Goal: Task Accomplishment & Management: Manage account settings

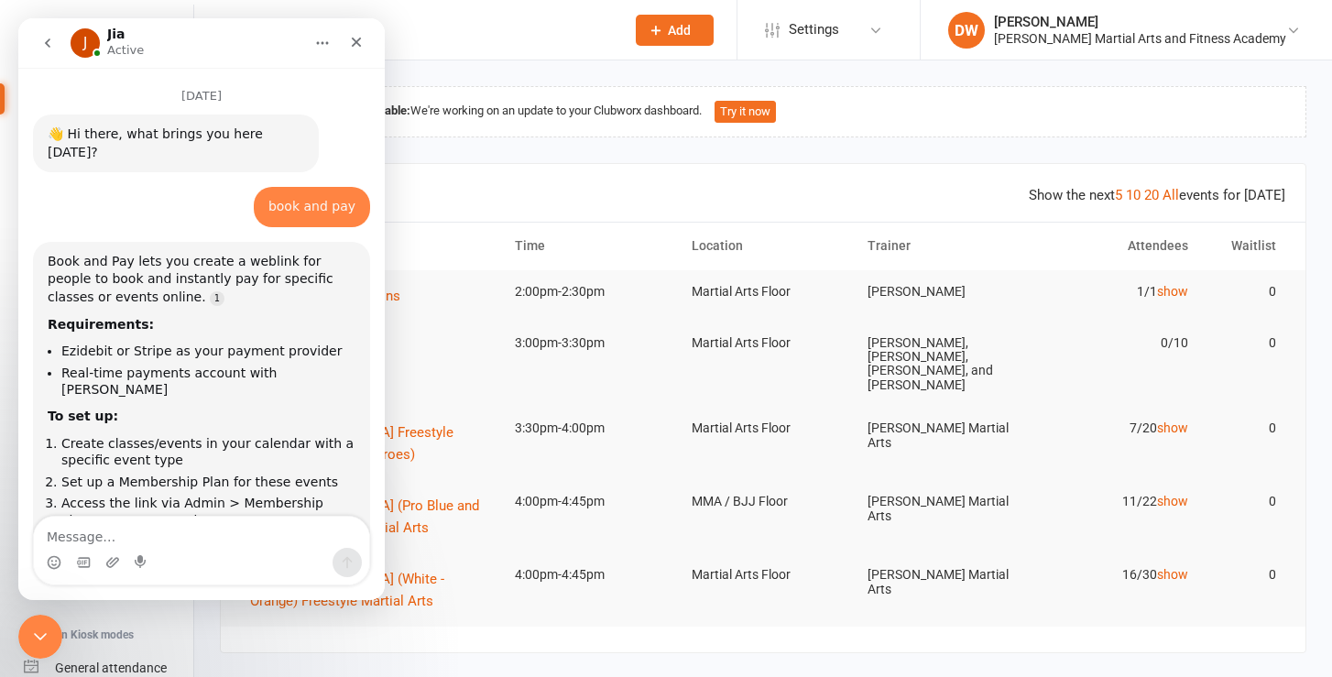
scroll to position [3, 0]
click at [43, 625] on icon "Close Intercom Messenger" at bounding box center [38, 634] width 22 height 22
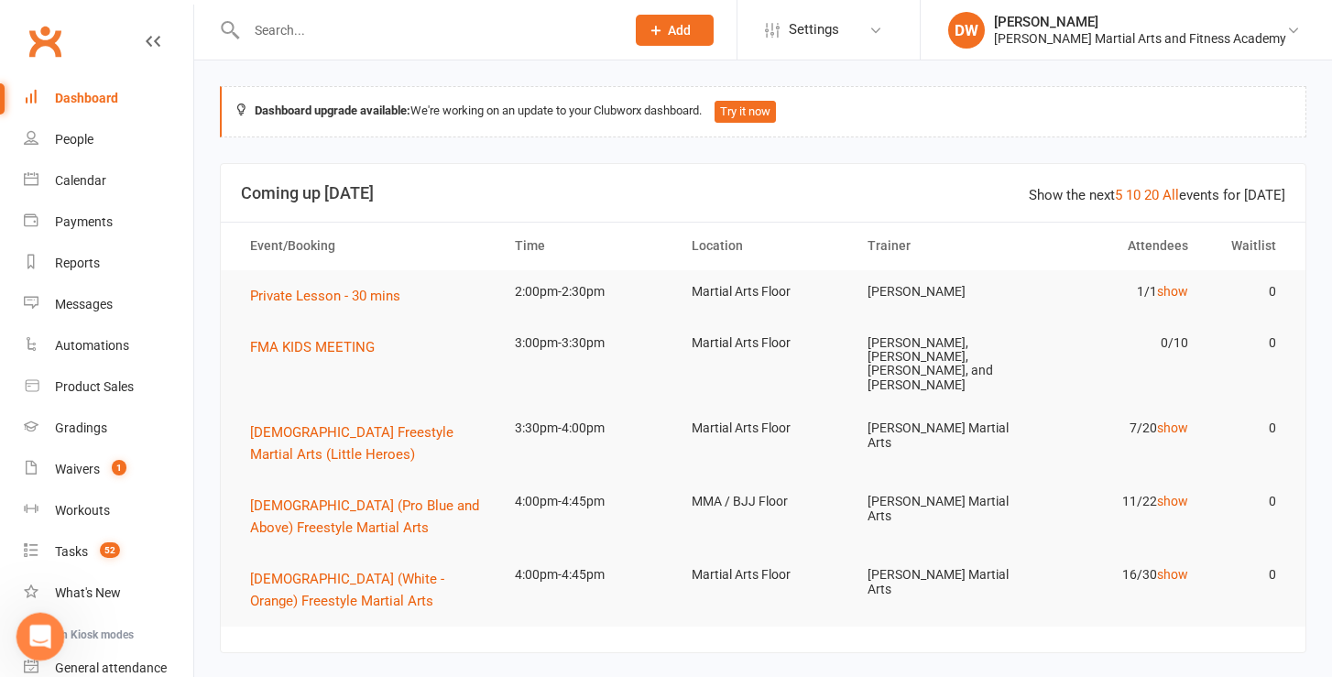
scroll to position [0, 0]
click at [92, 554] on count-badge "52" at bounding box center [105, 551] width 29 height 15
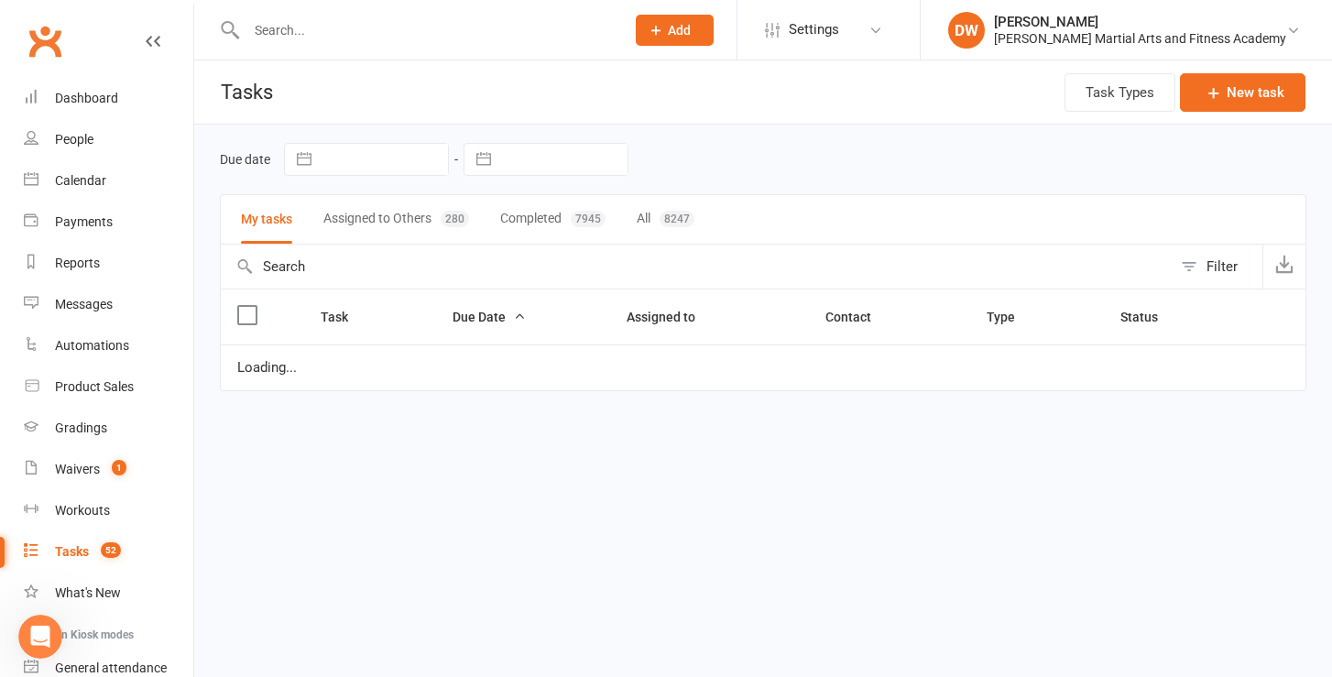
click at [530, 154] on input "text" at bounding box center [563, 159] width 127 height 31
select select "7"
select select "2025"
select select "8"
select select "2025"
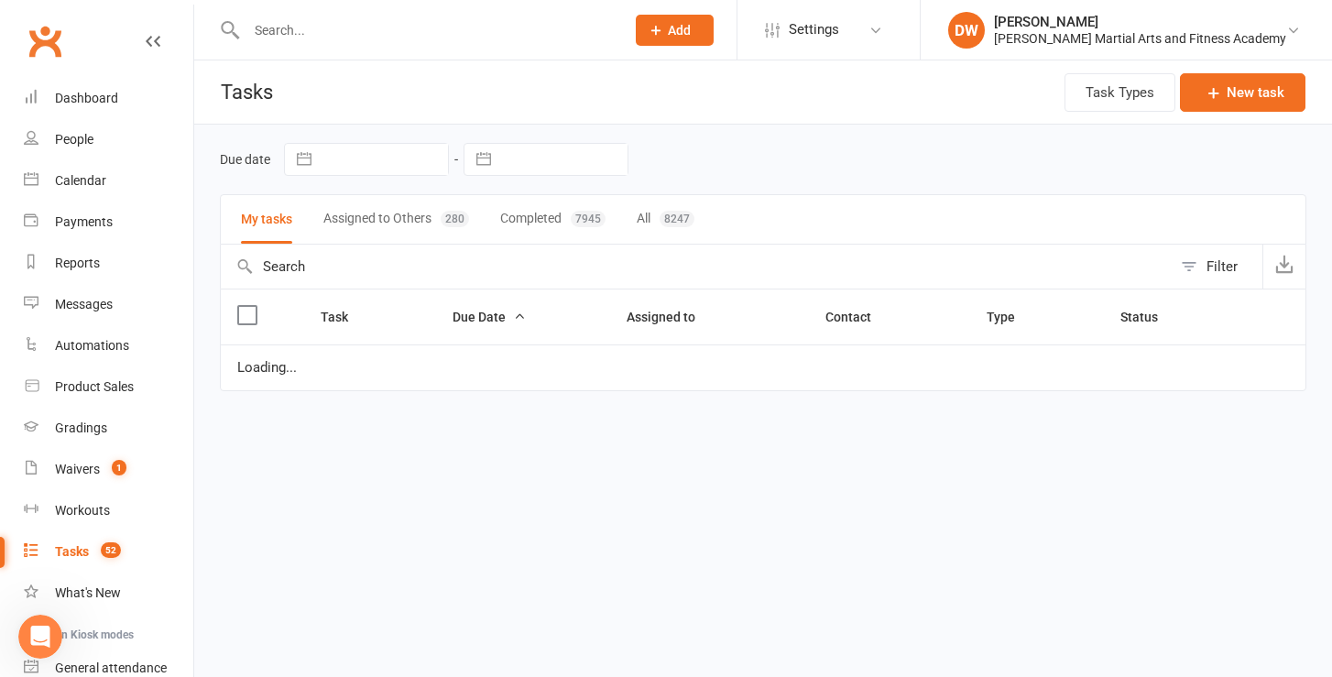
select select "9"
select select "2025"
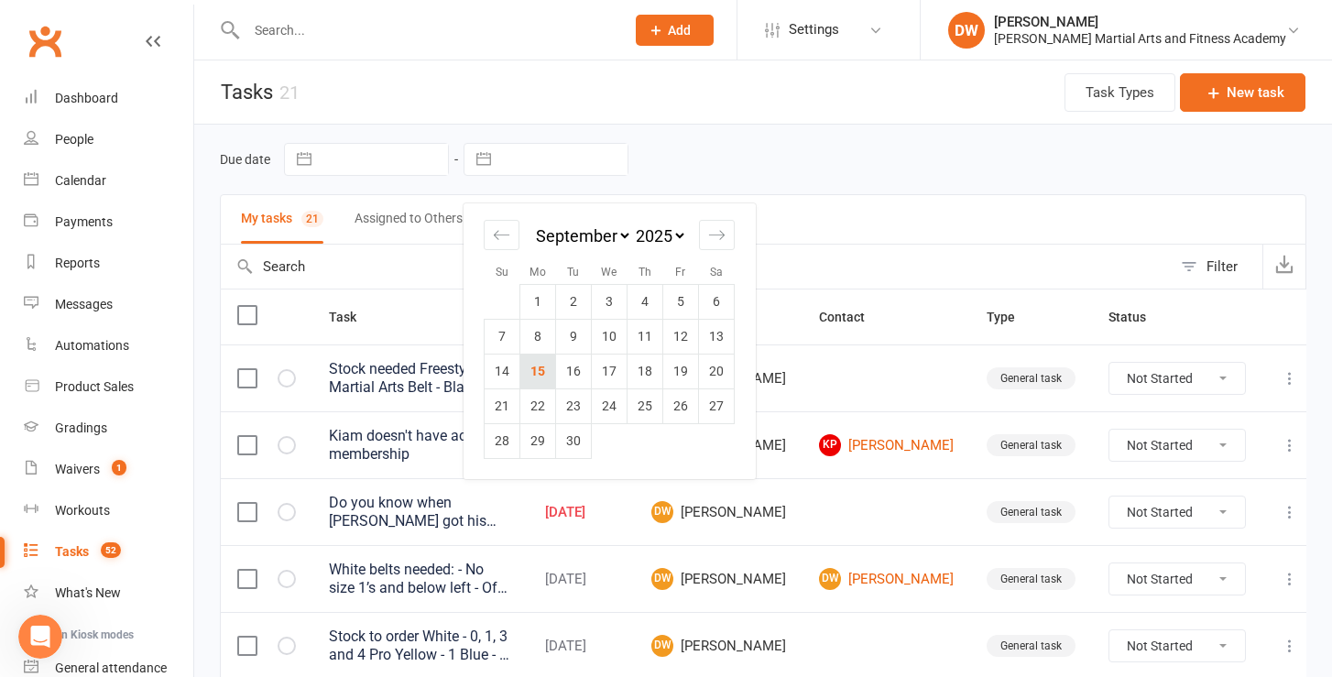
click at [538, 372] on td "15" at bounding box center [539, 371] width 36 height 35
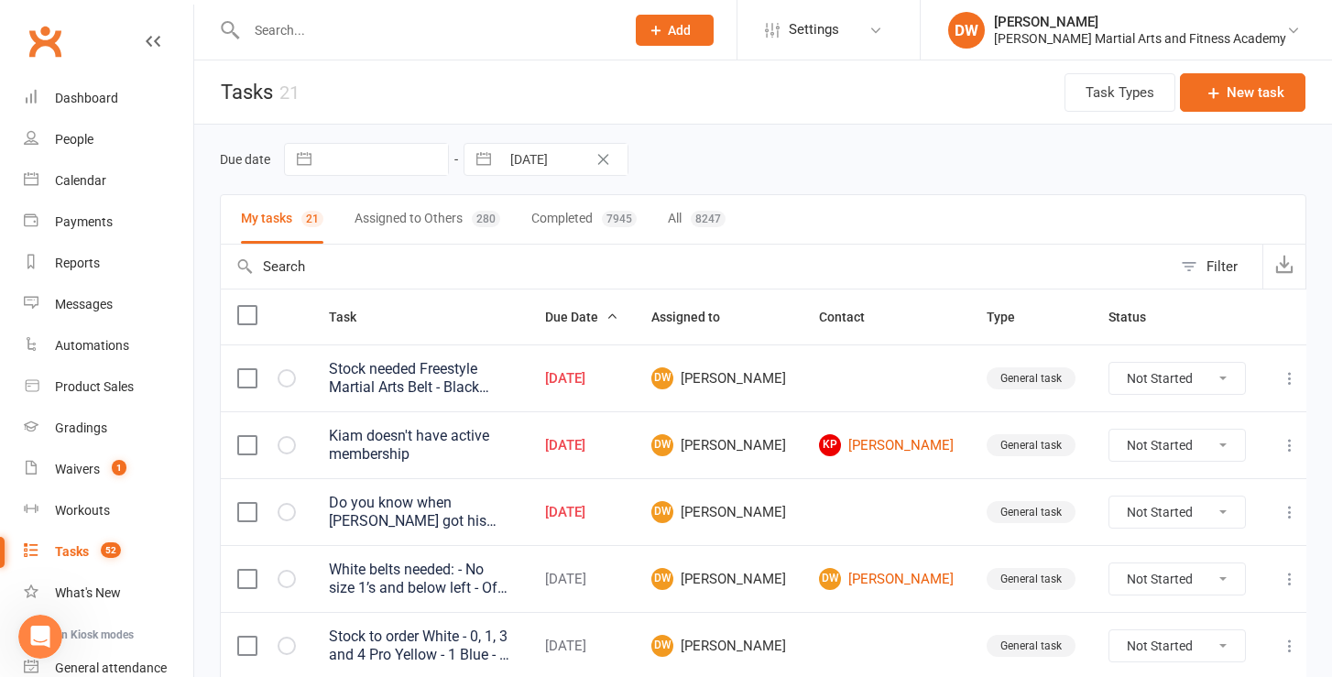
type input "[DATE]"
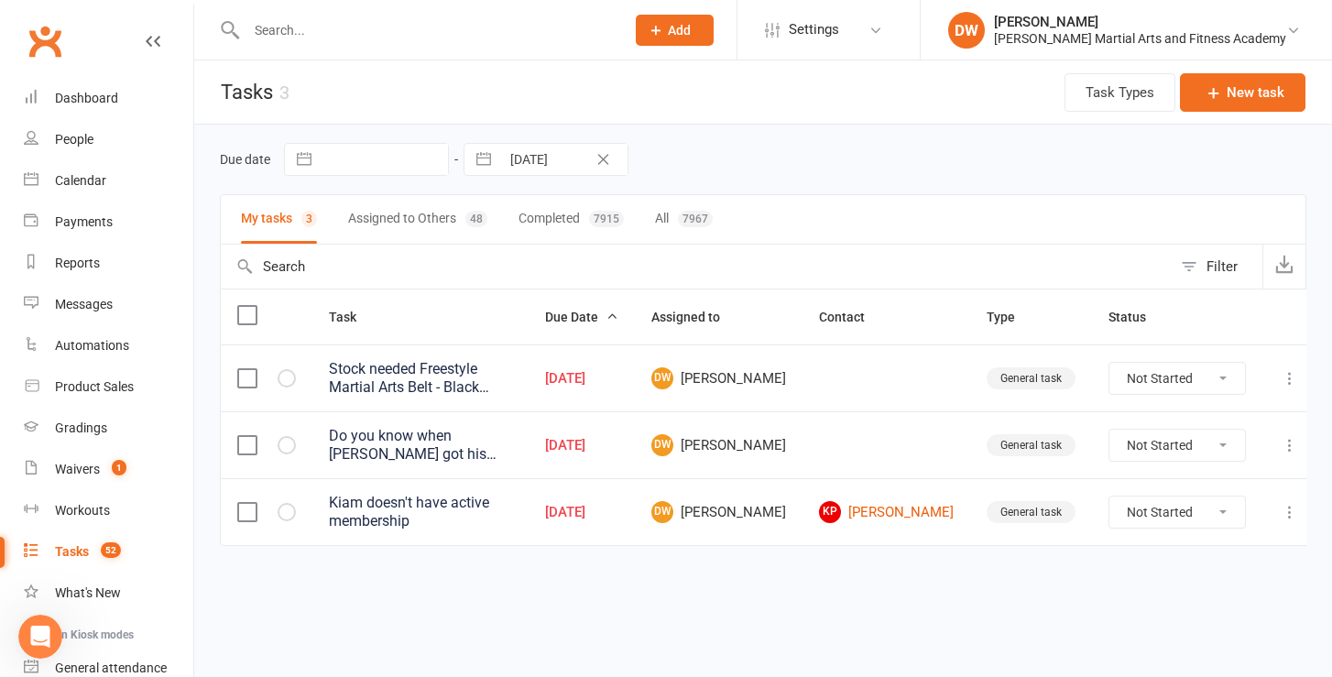
click at [1285, 441] on icon at bounding box center [1290, 445] width 18 height 18
click at [896, 511] on link "KP [PERSON_NAME]" at bounding box center [886, 512] width 135 height 22
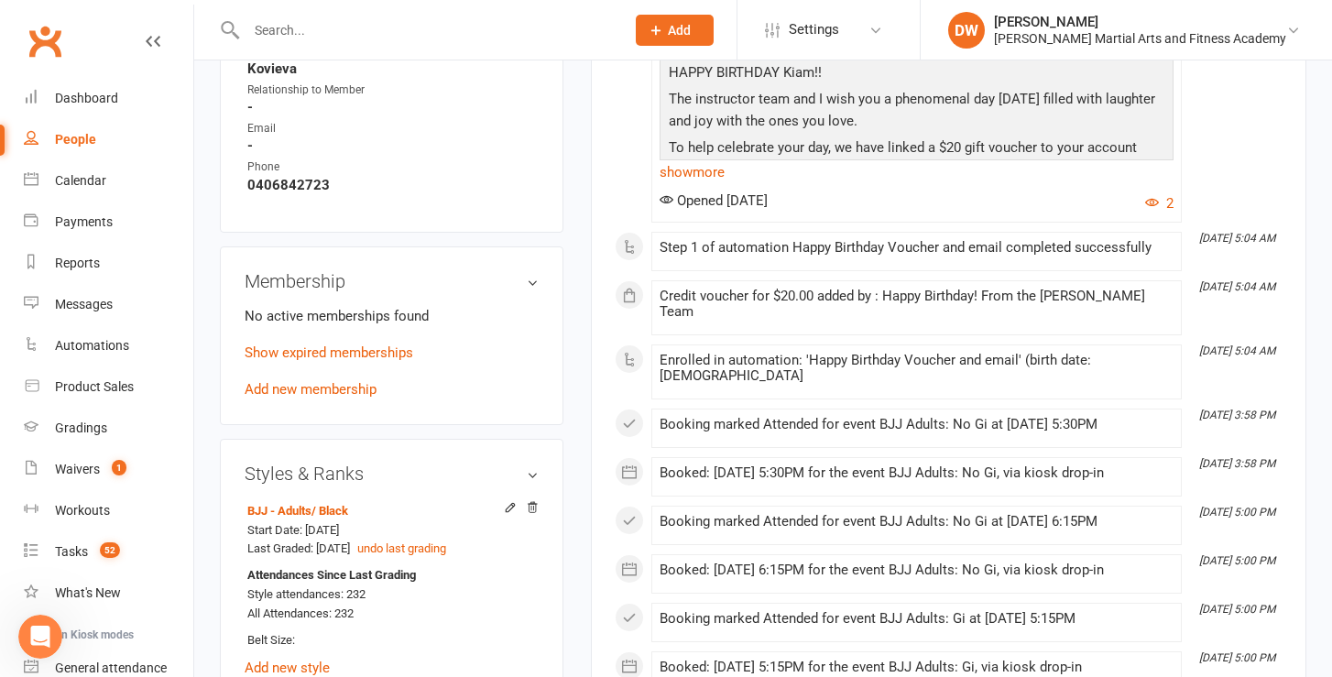
scroll to position [1069, 0]
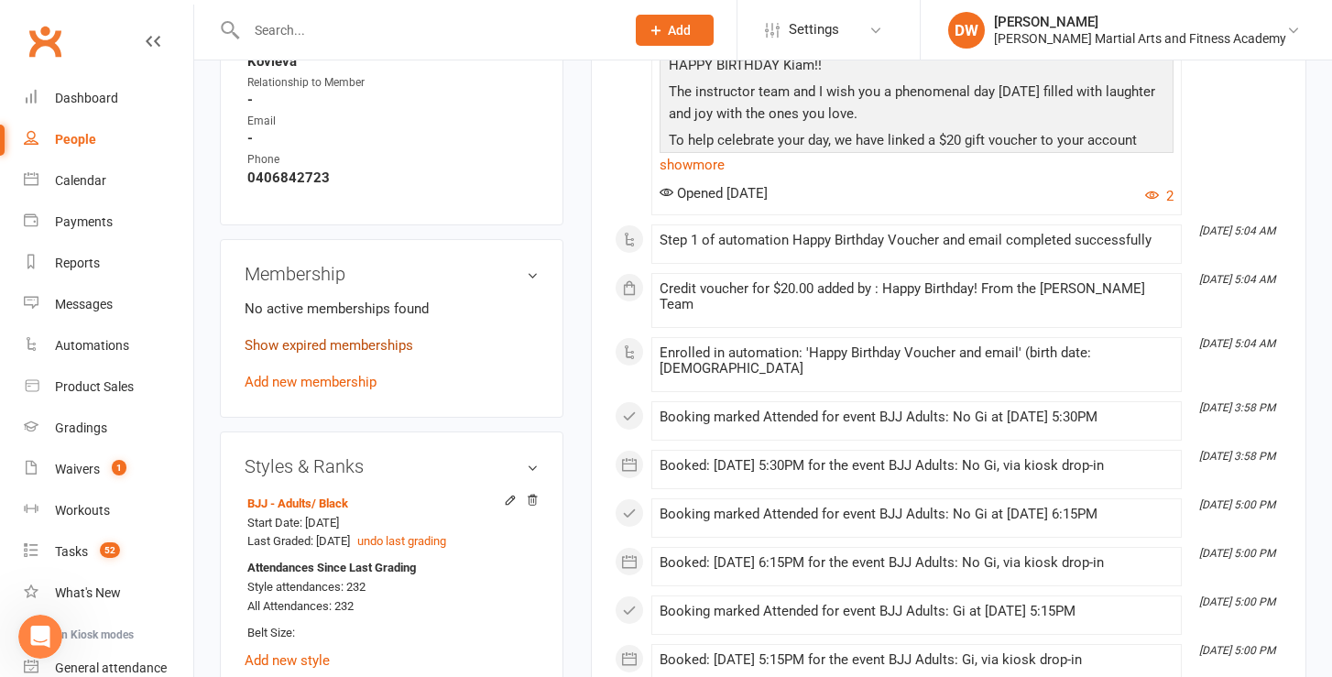
click at [359, 342] on link "Show expired memberships" at bounding box center [329, 345] width 169 height 16
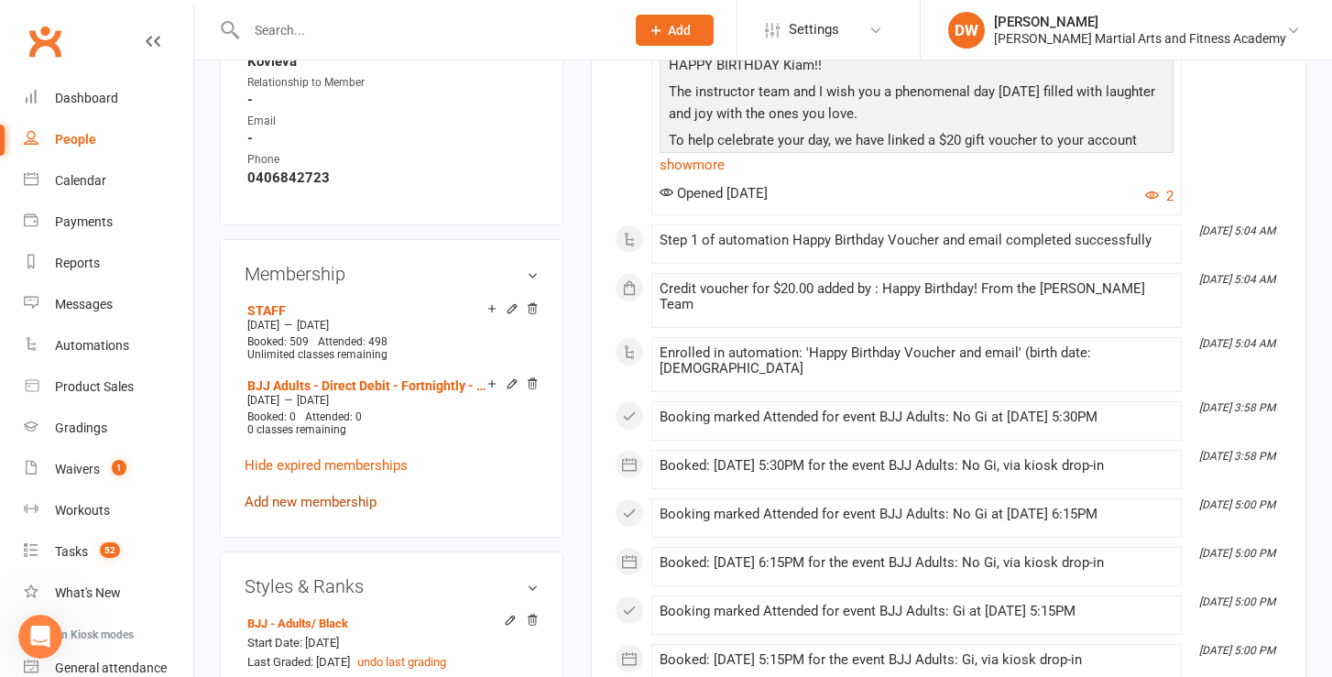
click at [304, 499] on link "Add new membership" at bounding box center [311, 502] width 132 height 16
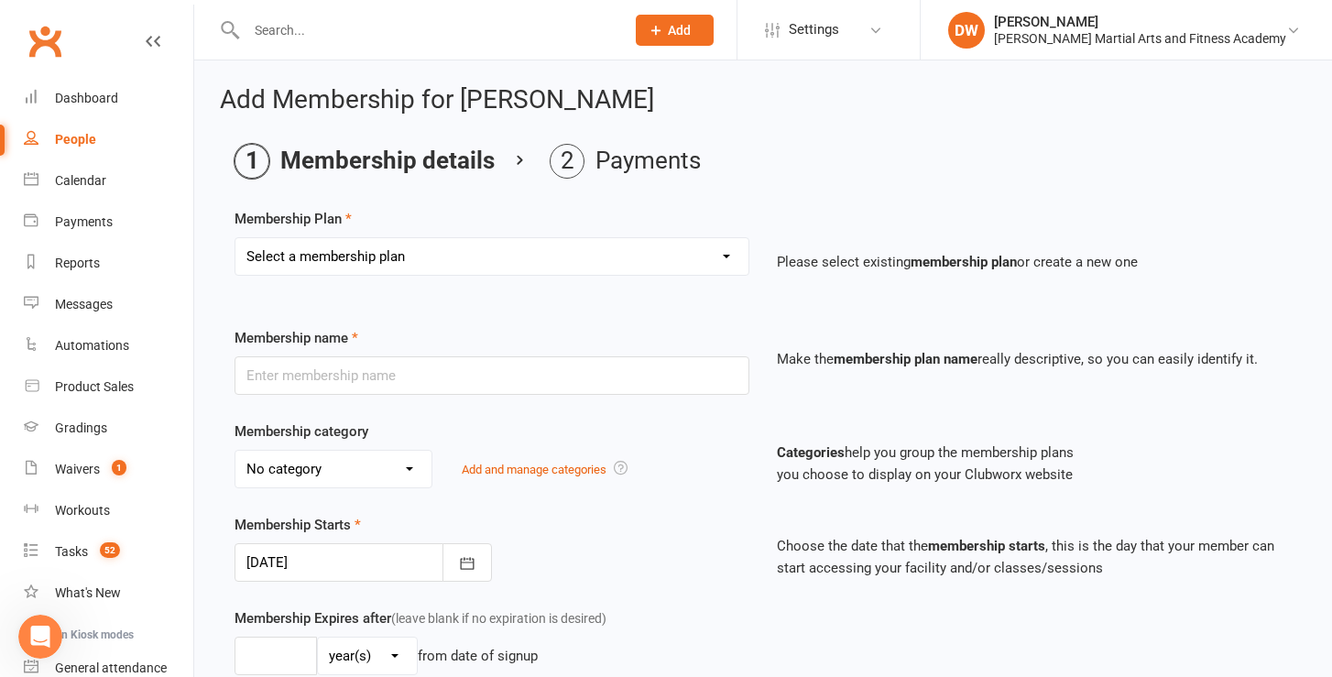
select select "107"
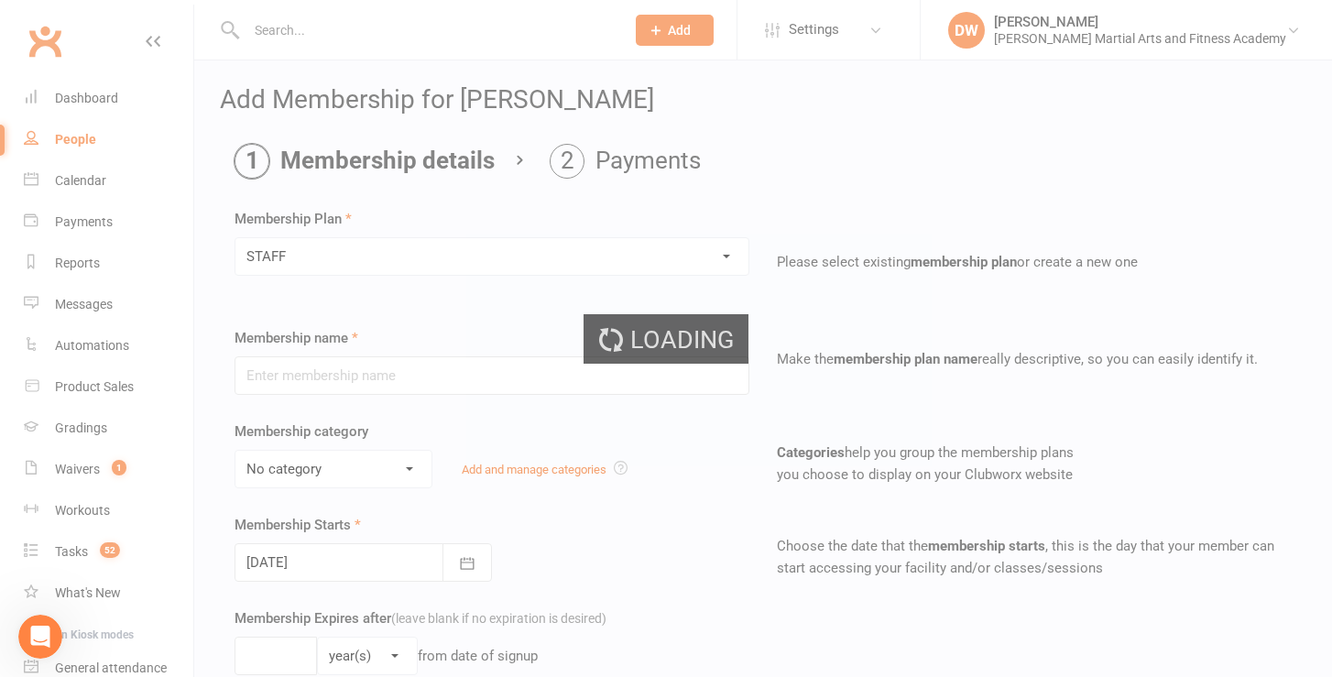
type input "STAFF"
type input "1"
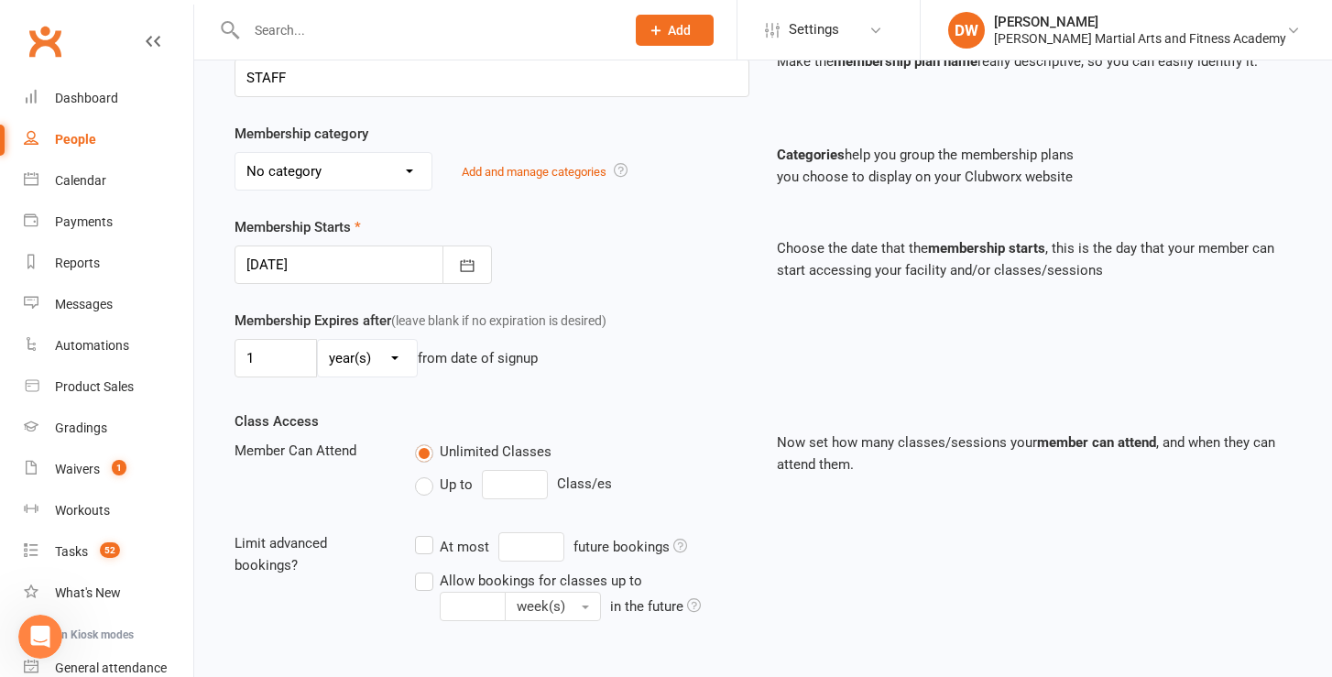
scroll to position [306, 1]
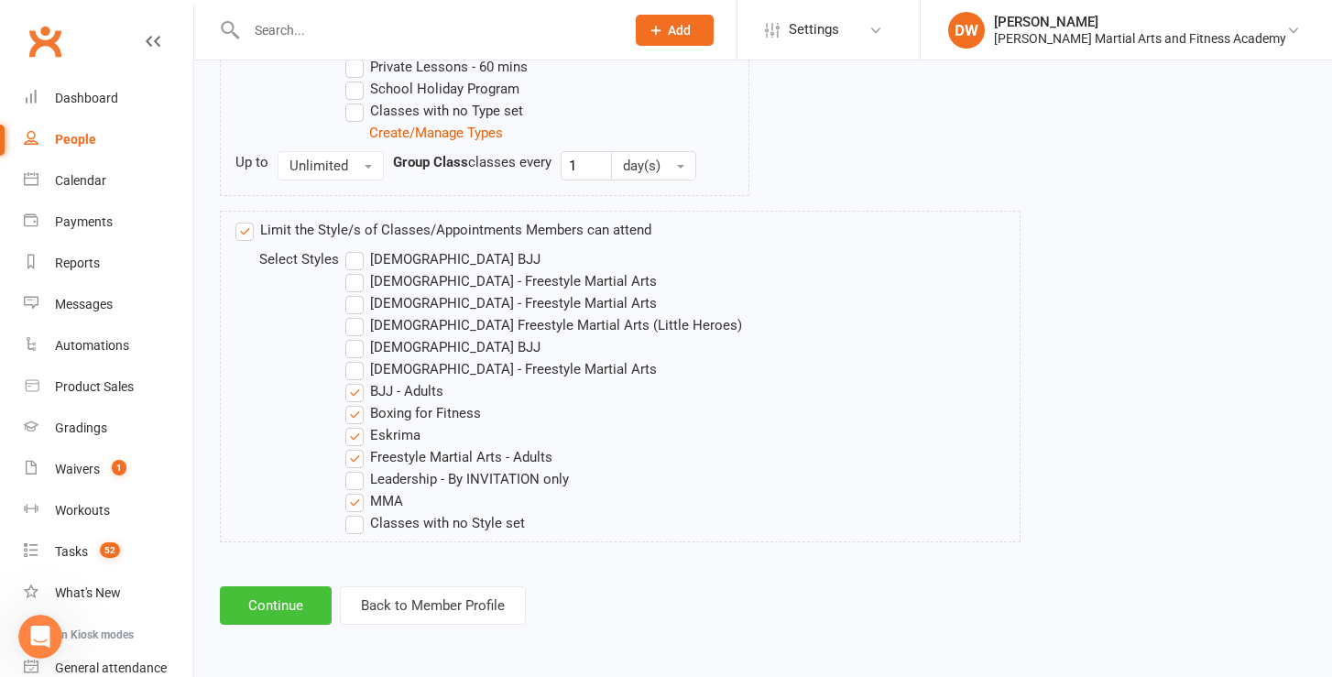
click at [279, 587] on button "Continue" at bounding box center [276, 606] width 112 height 38
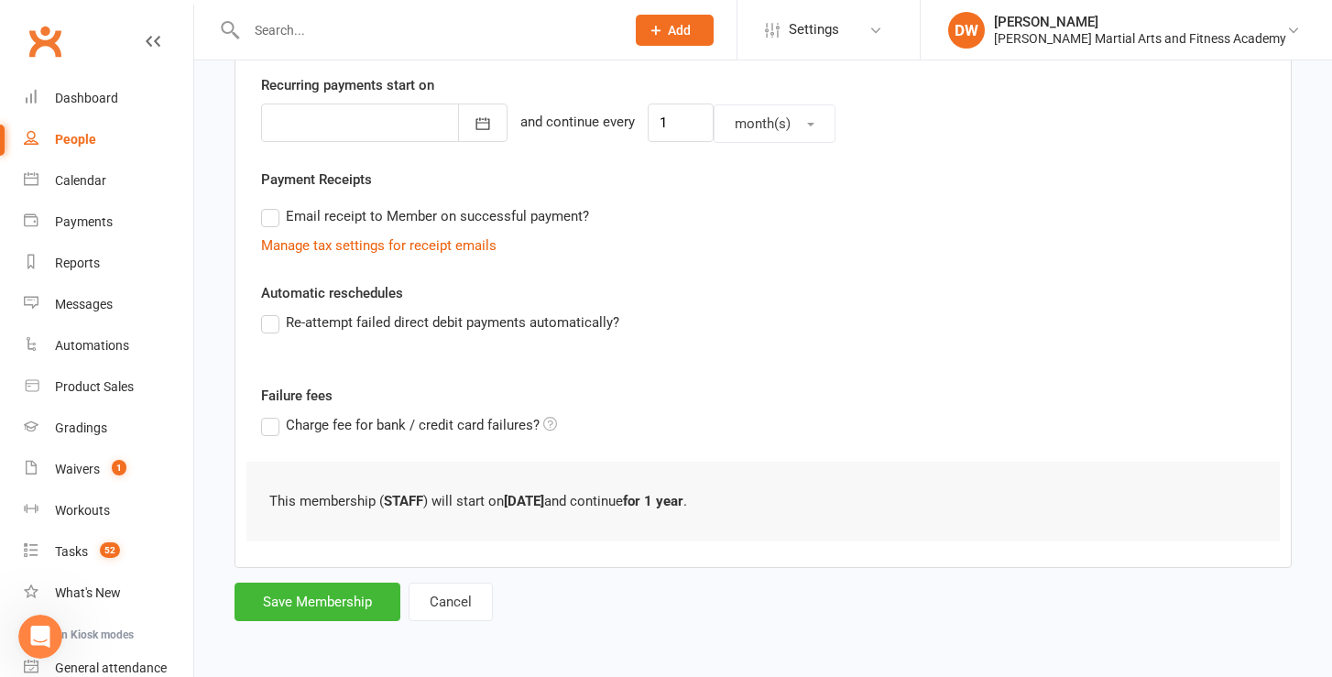
scroll to position [0, 0]
click at [332, 588] on button "Save Membership" at bounding box center [318, 602] width 166 height 38
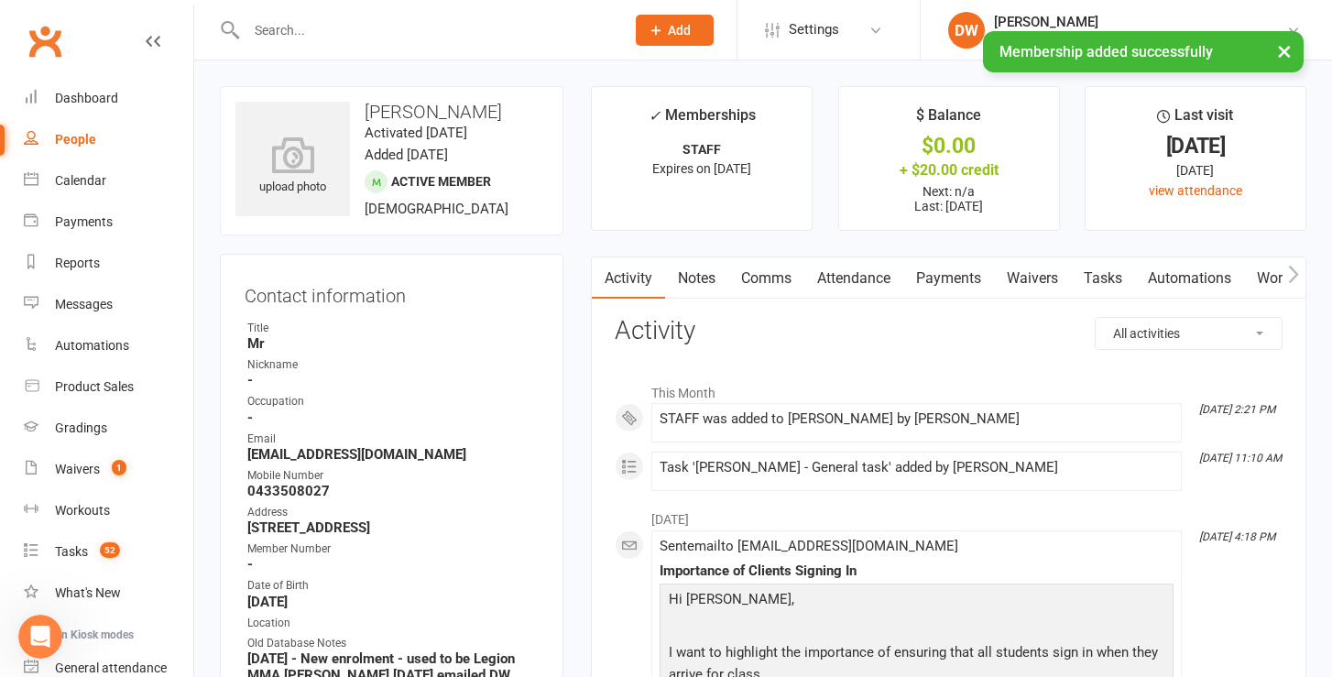
click at [1100, 269] on link "Tasks" at bounding box center [1103, 279] width 64 height 42
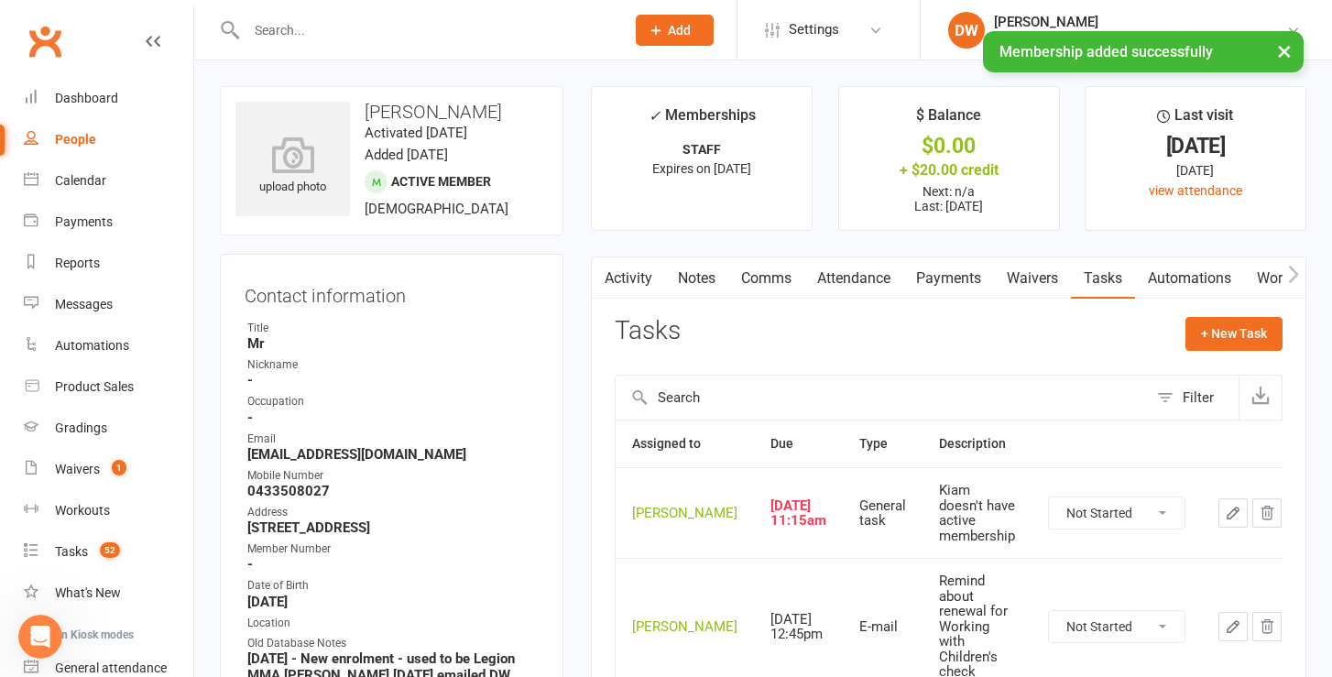
click at [1262, 519] on icon "button" at bounding box center [1268, 513] width 12 height 13
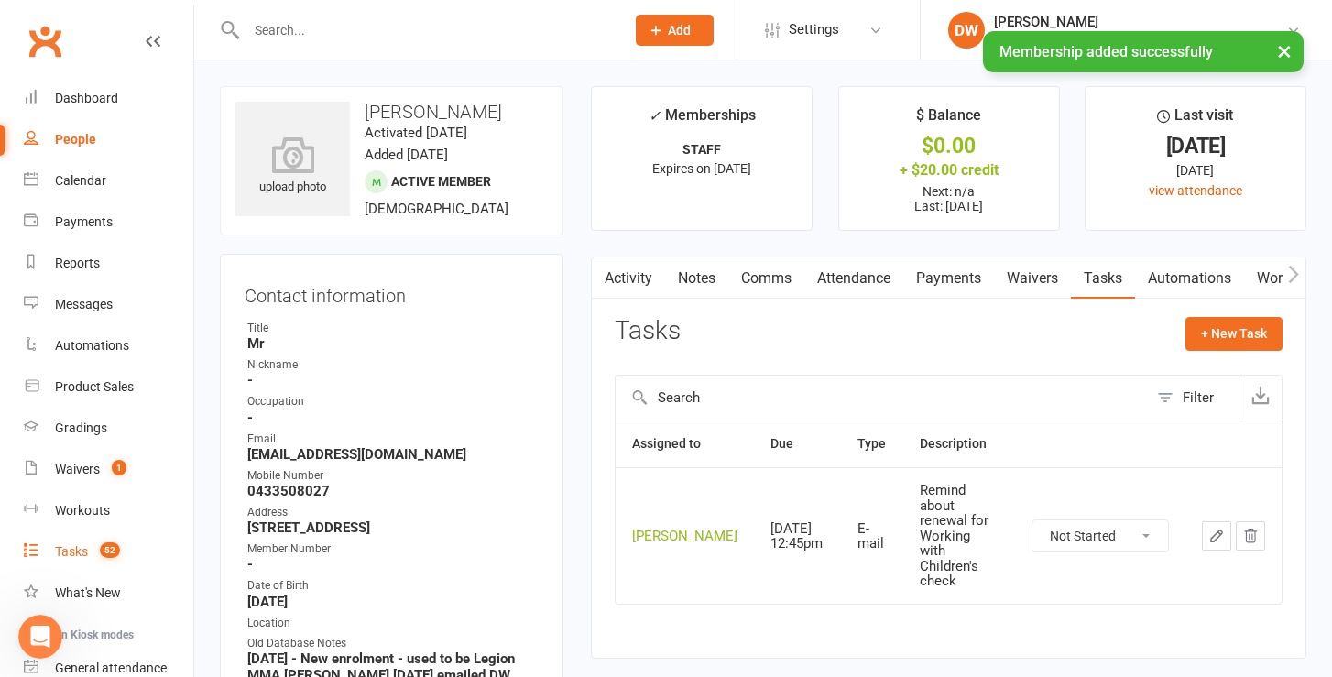
click at [70, 565] on link "Tasks 52" at bounding box center [109, 552] width 170 height 41
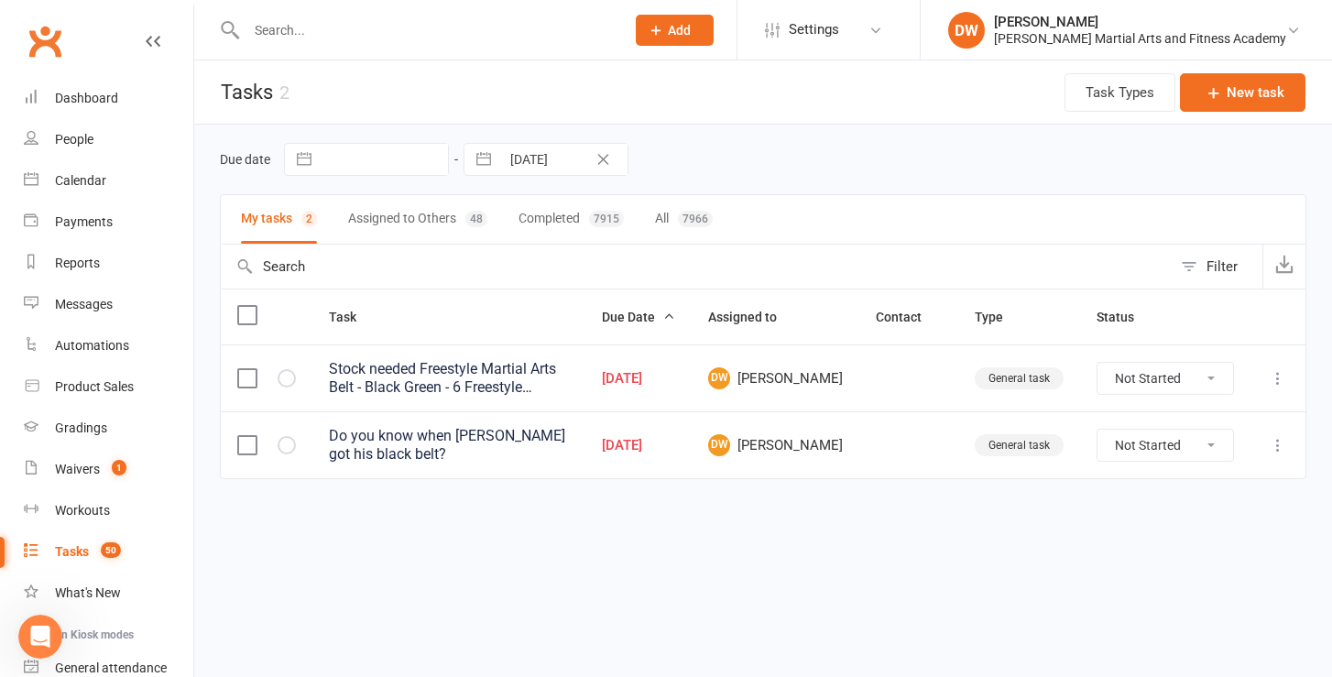
click at [1279, 443] on icon at bounding box center [1278, 445] width 18 height 18
click at [85, 554] on div "Tasks" at bounding box center [72, 551] width 34 height 15
click at [79, 87] on link "Dashboard" at bounding box center [109, 98] width 170 height 41
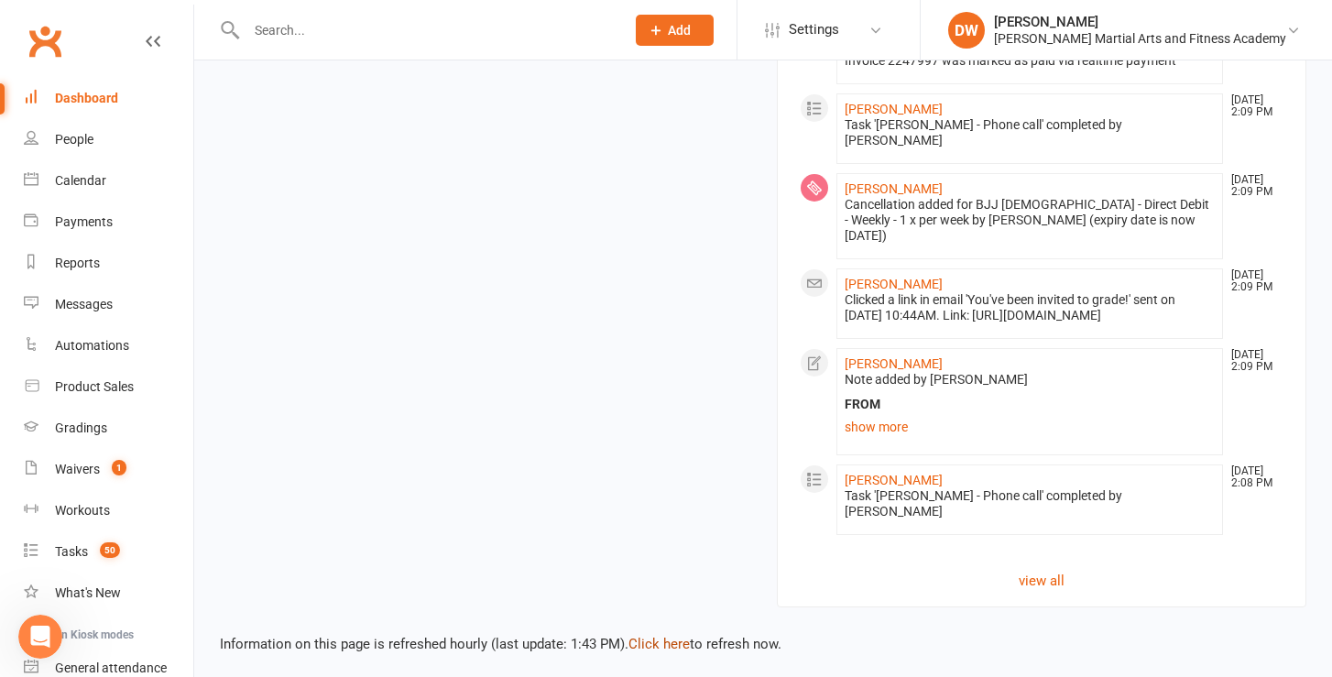
scroll to position [2571, 0]
click at [667, 637] on link "Click here" at bounding box center [659, 645] width 61 height 16
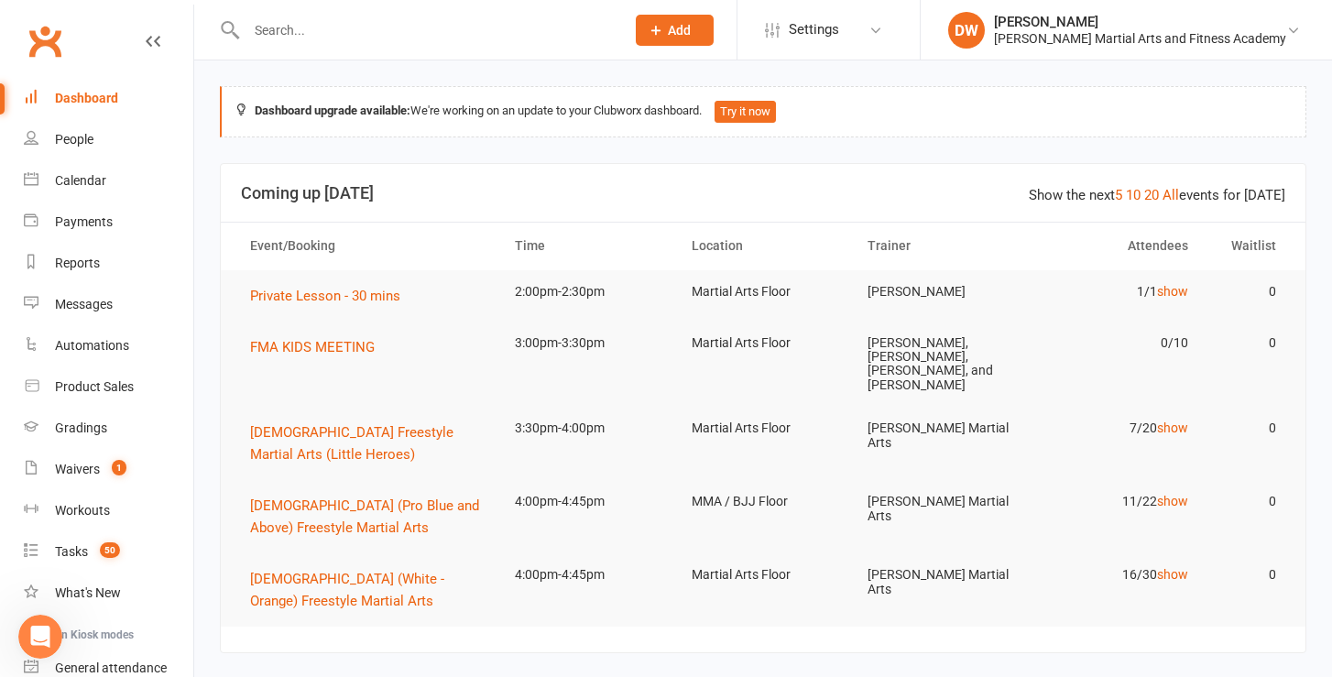
scroll to position [0, 0]
click at [79, 552] on div "Tasks" at bounding box center [71, 551] width 33 height 15
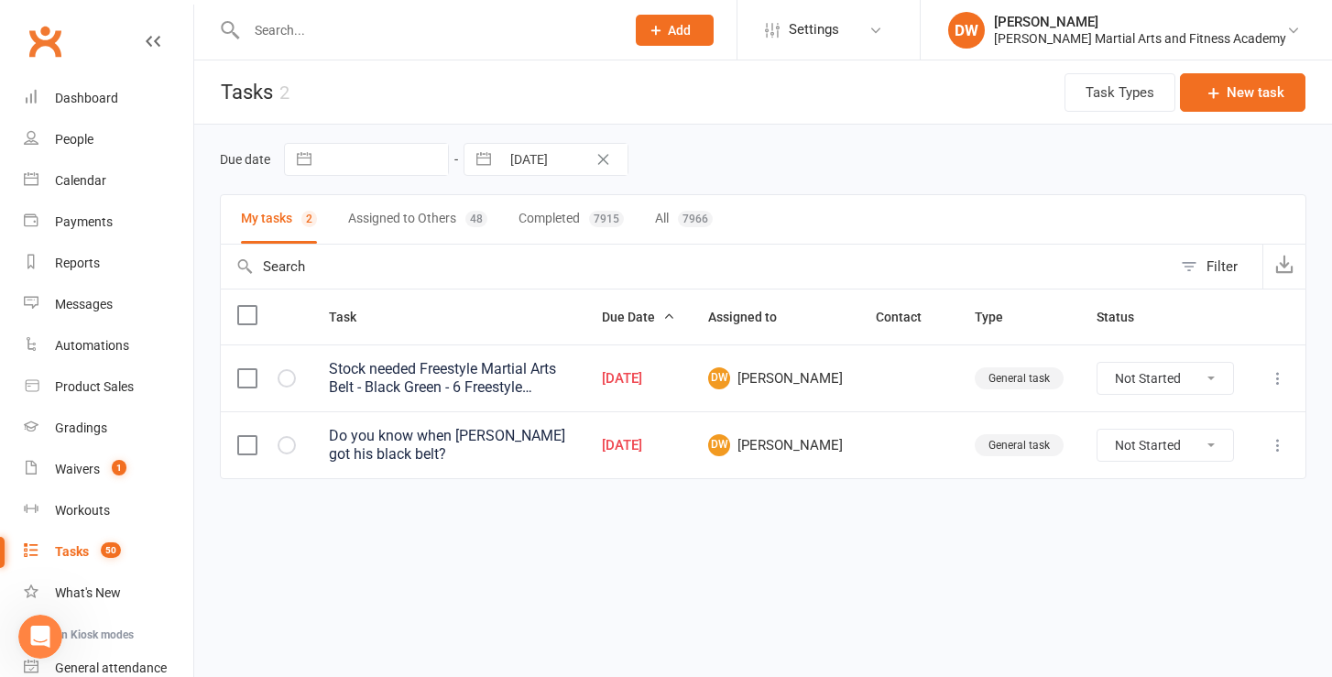
click at [1281, 443] on icon at bounding box center [1278, 445] width 18 height 18
click at [1157, 518] on link "Edit" at bounding box center [1197, 516] width 181 height 37
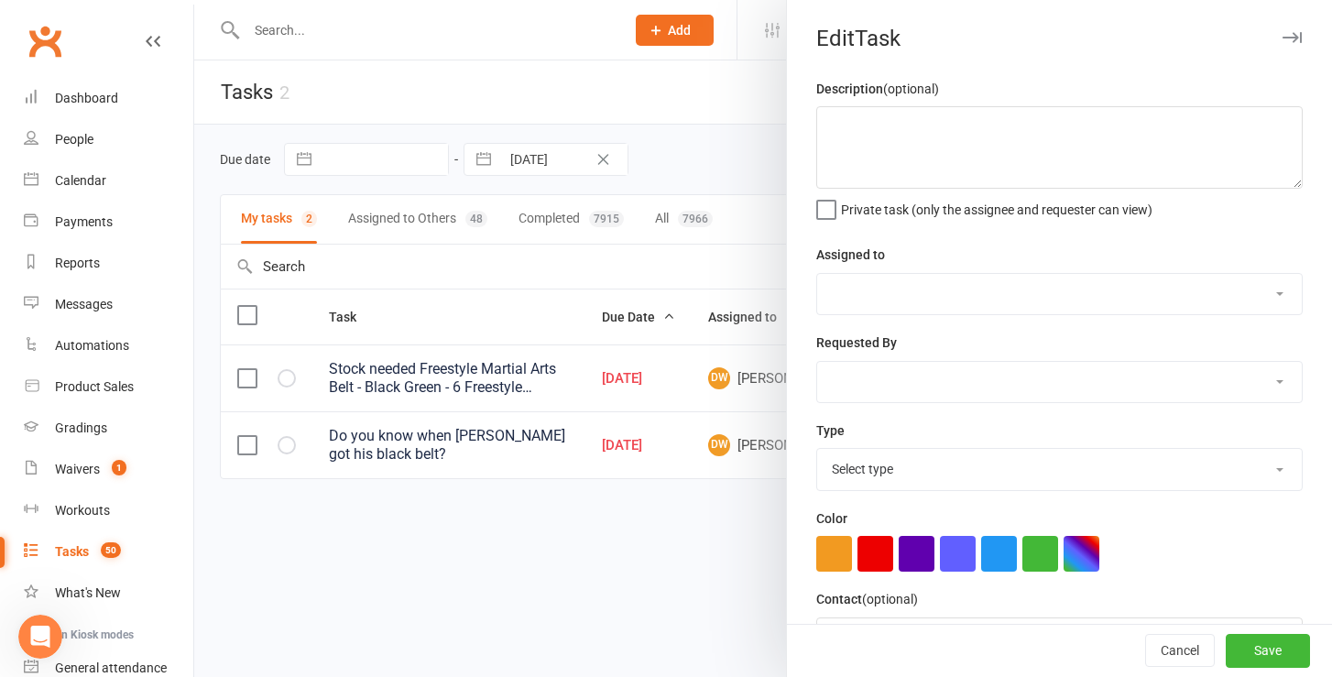
type textarea "Do you know when Liam got his black belt?"
select select "47621"
select select "47660"
type input "15 Sep 2025"
type input "11:15am"
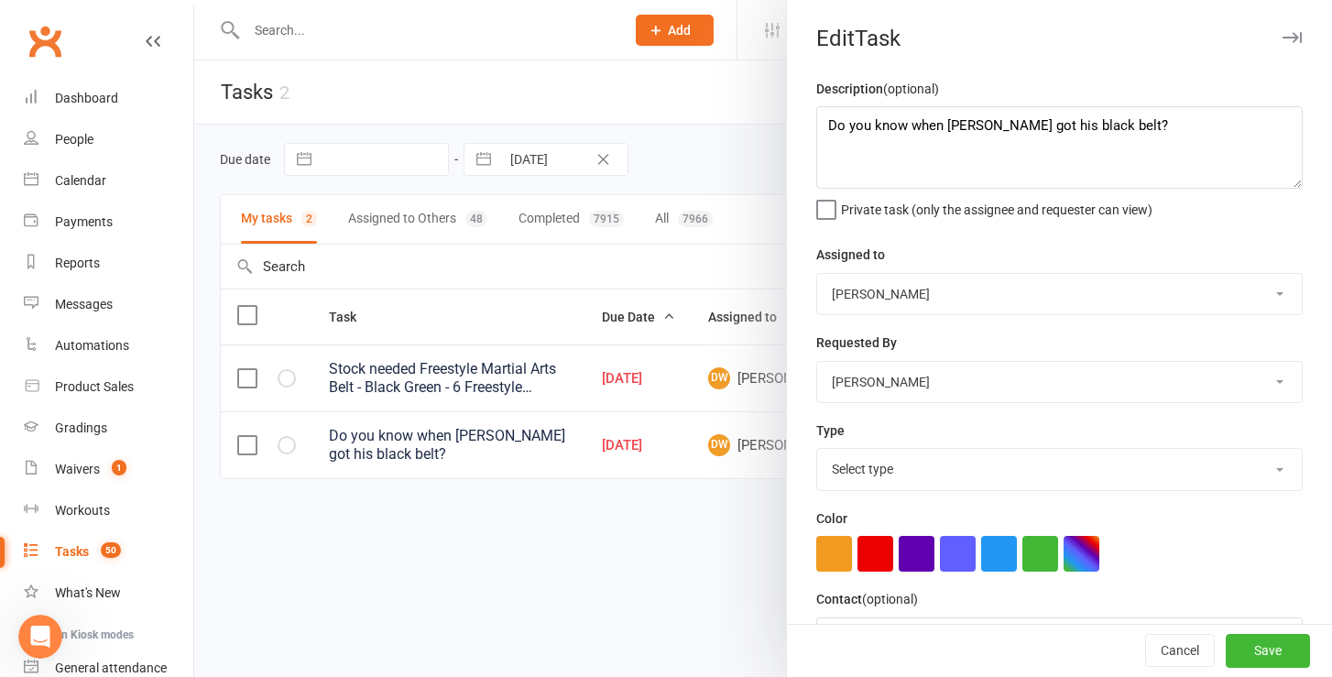
select select "25648"
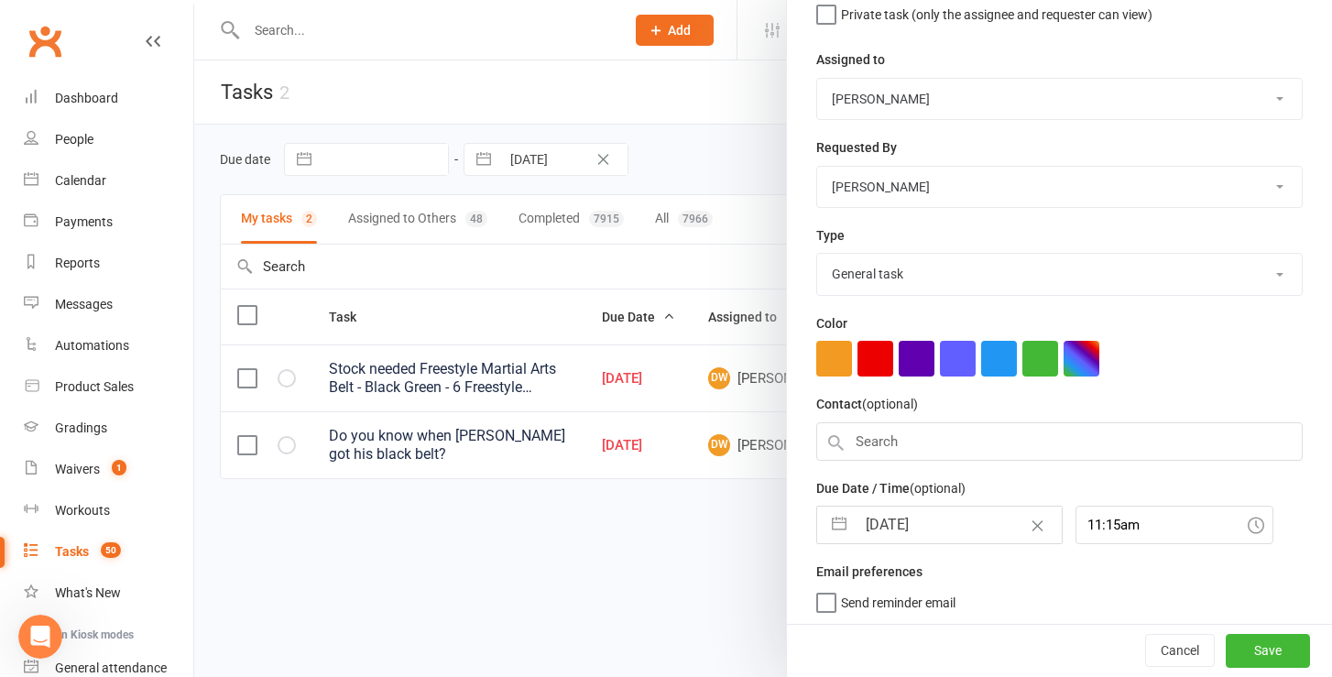
click at [913, 524] on input "15 Sep 2025" at bounding box center [959, 525] width 206 height 37
select select "7"
select select "2025"
select select "8"
select select "2025"
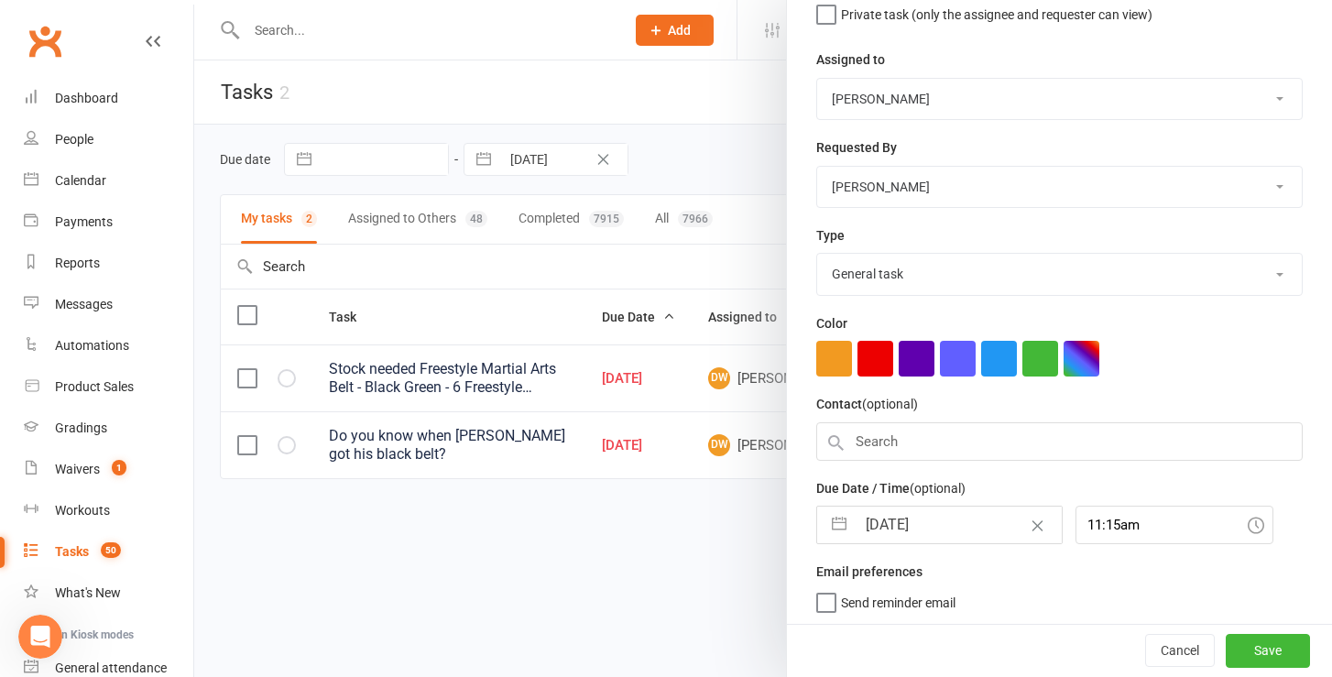
select select "9"
select select "2025"
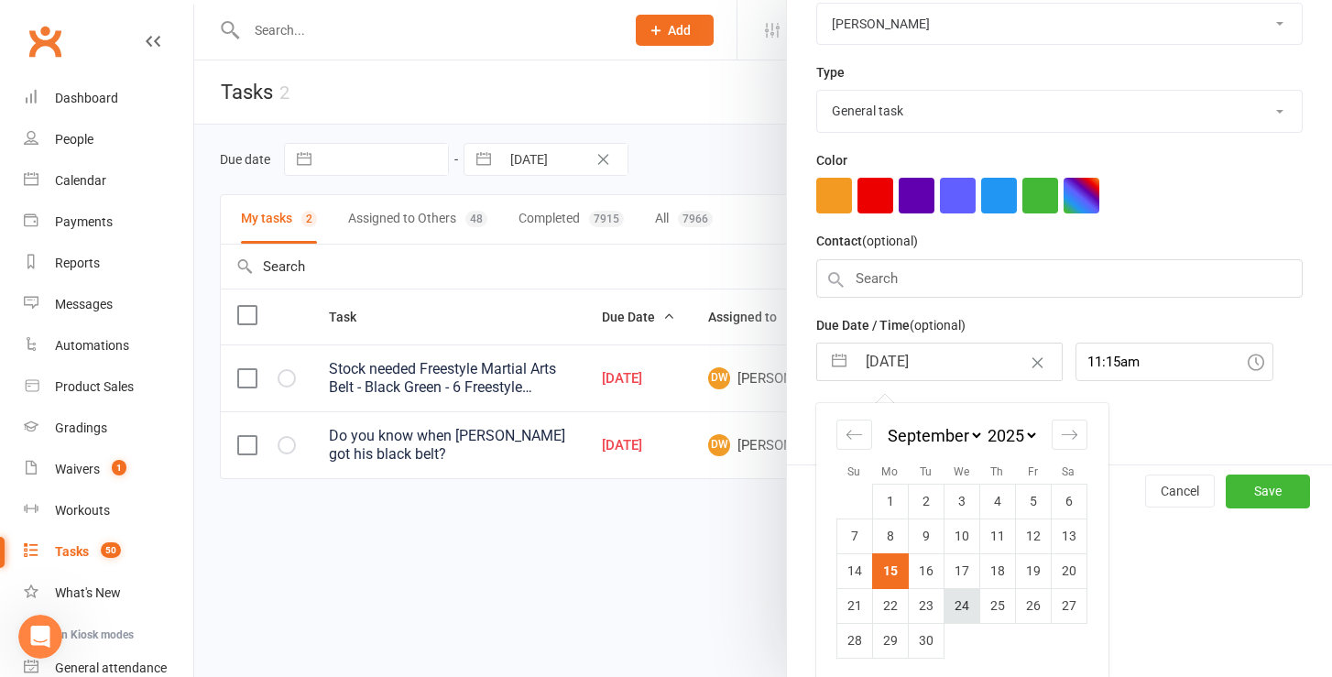
scroll to position [357, 0]
click at [939, 569] on td "16" at bounding box center [926, 571] width 36 height 35
type input "16 Sep 2025"
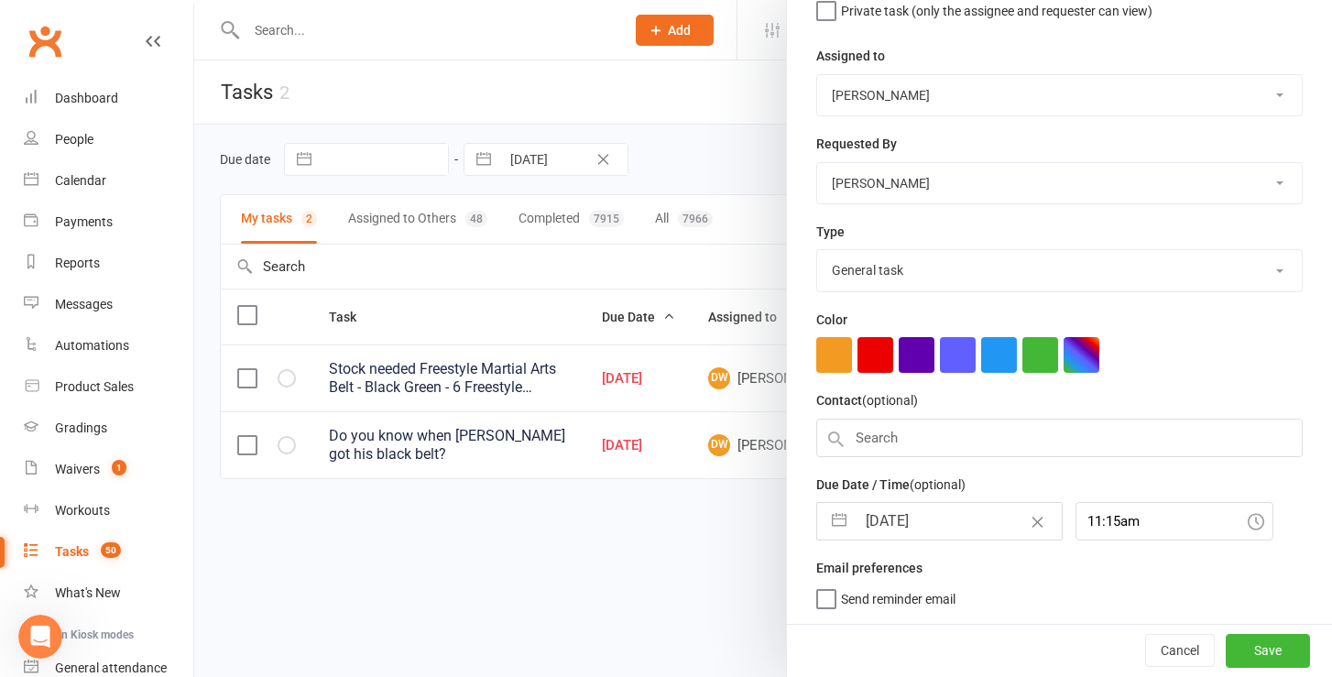
scroll to position [195, 0]
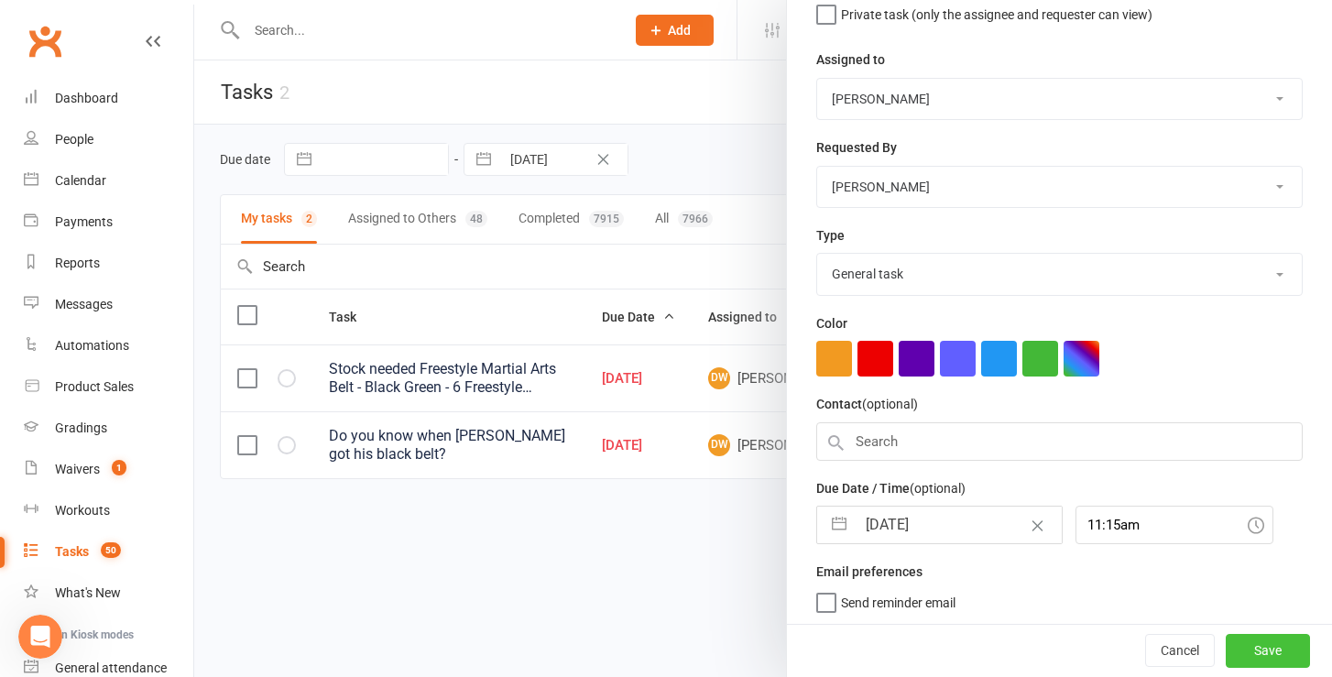
click at [1267, 656] on button "Save" at bounding box center [1268, 651] width 84 height 33
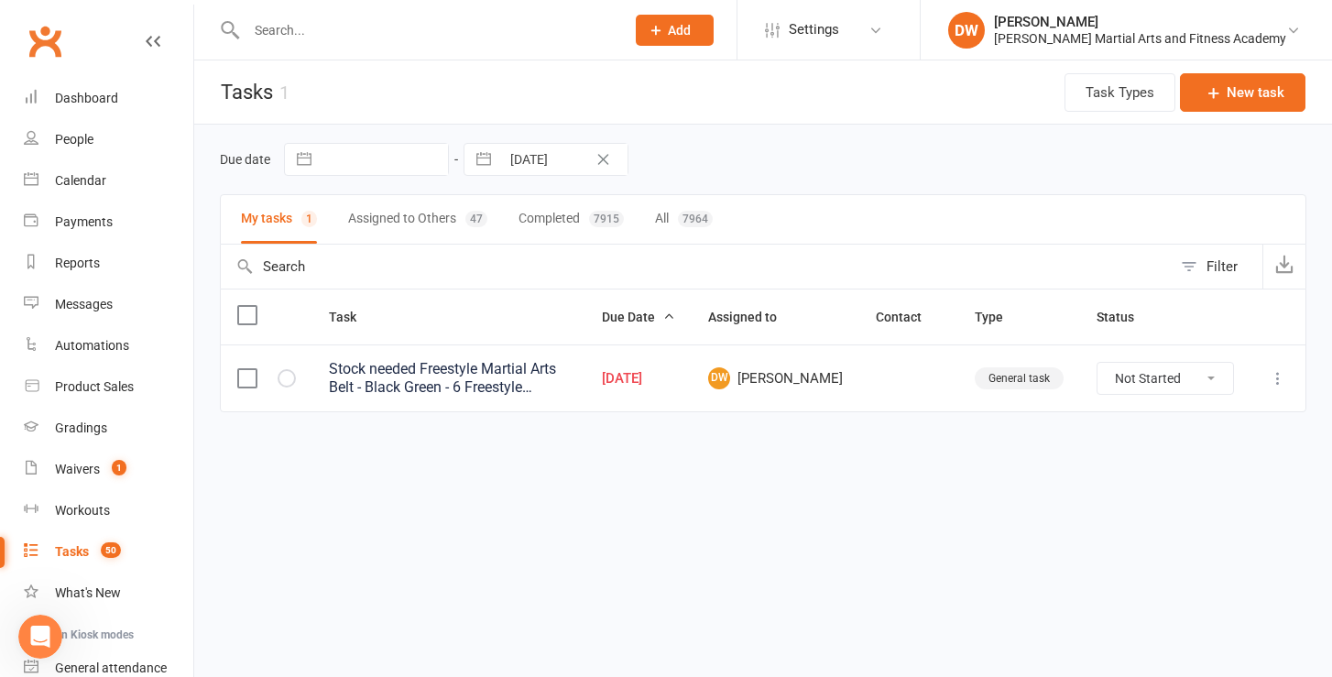
click at [87, 551] on div "Tasks" at bounding box center [72, 551] width 34 height 15
click at [549, 160] on input "15 Sep 2025" at bounding box center [563, 159] width 127 height 31
select select "7"
select select "2025"
select select "8"
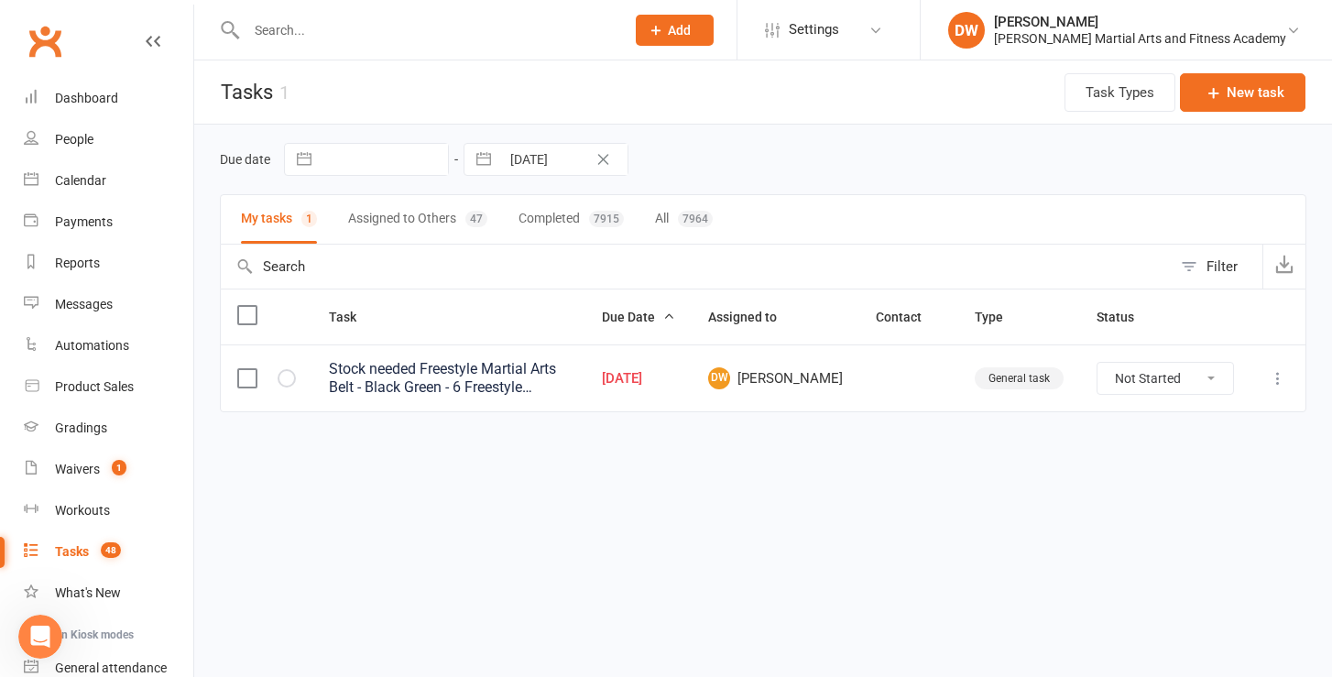
select select "2025"
select select "9"
select select "2025"
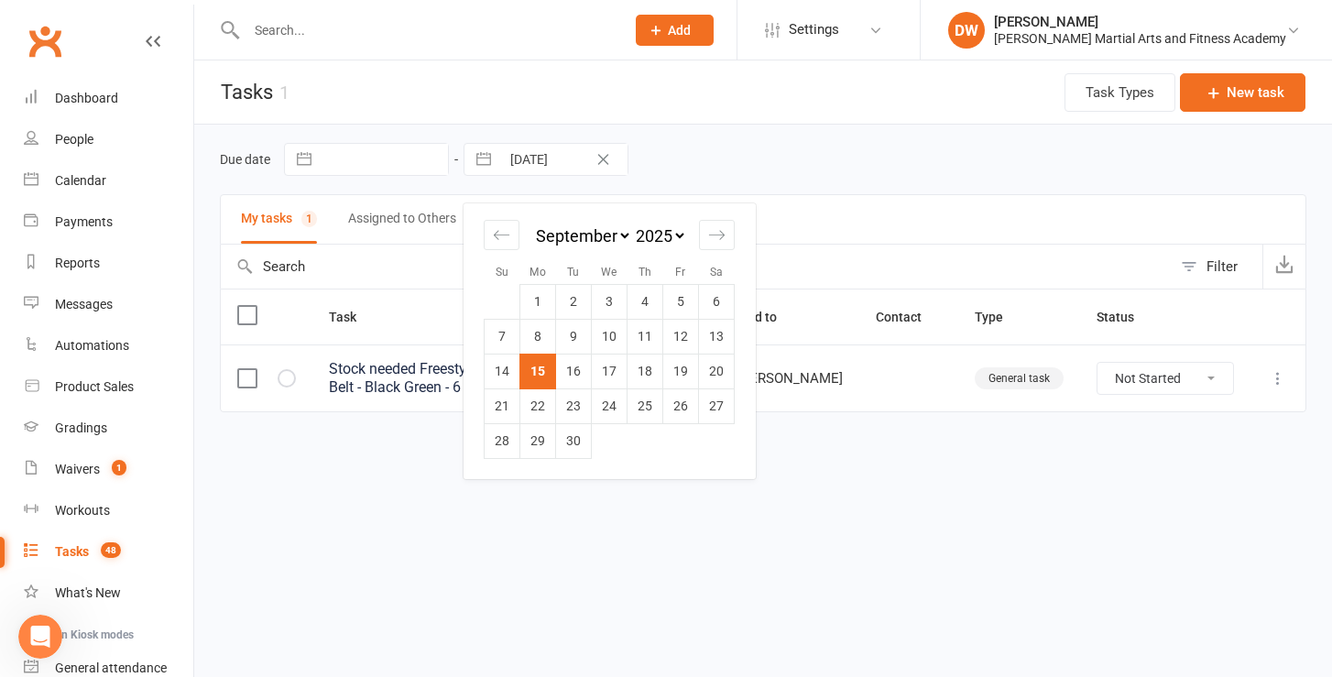
click at [547, 371] on td "15" at bounding box center [539, 371] width 36 height 35
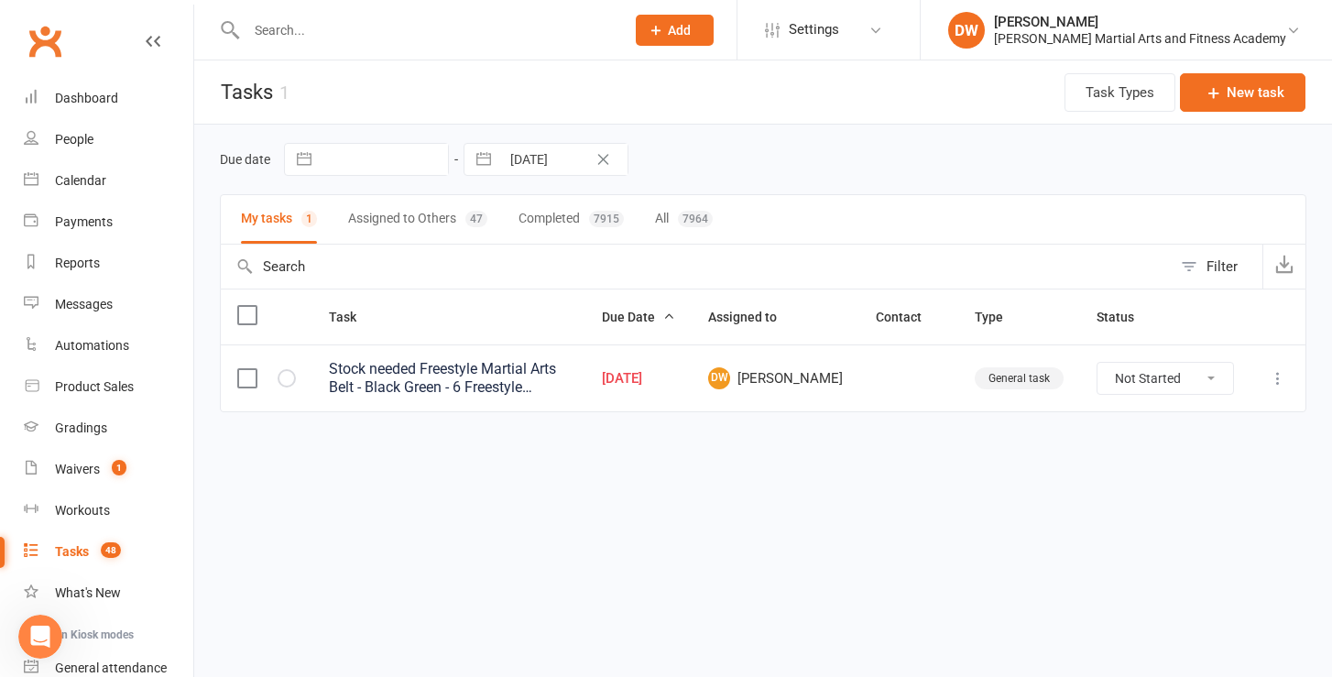
click at [429, 213] on button "Assigned to Others 47" at bounding box center [417, 219] width 139 height 49
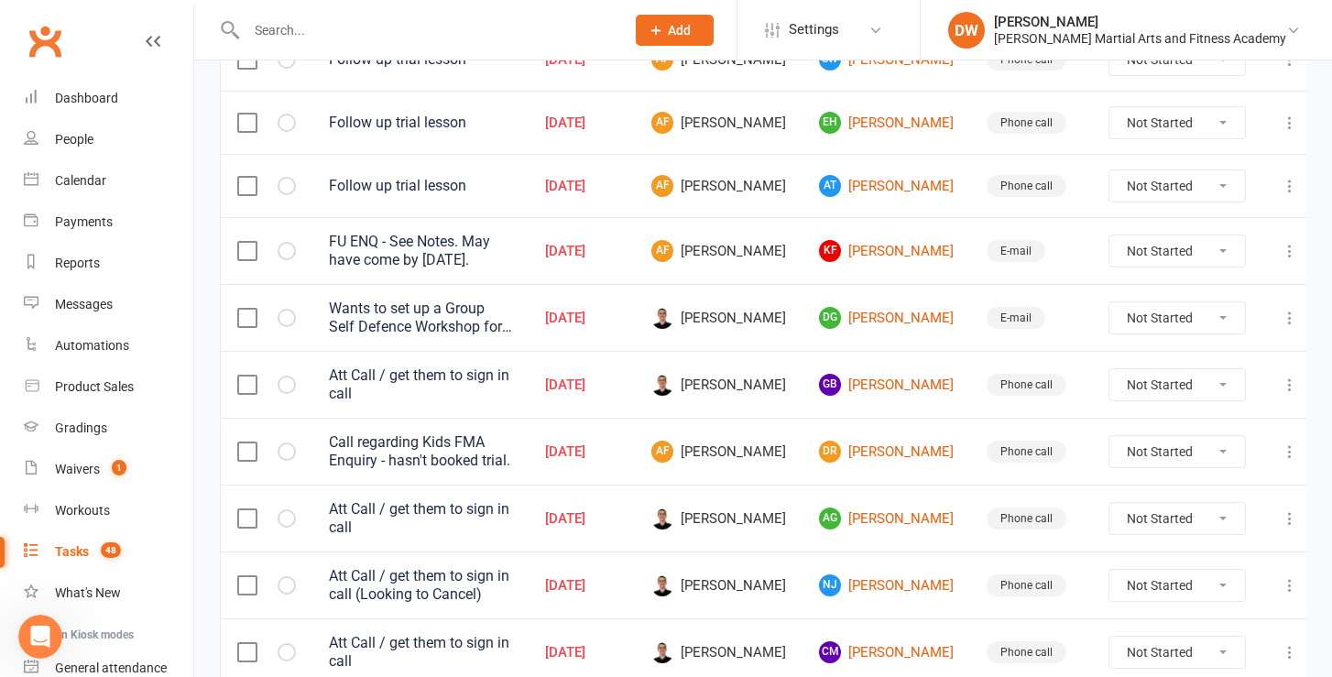
scroll to position [337, 0]
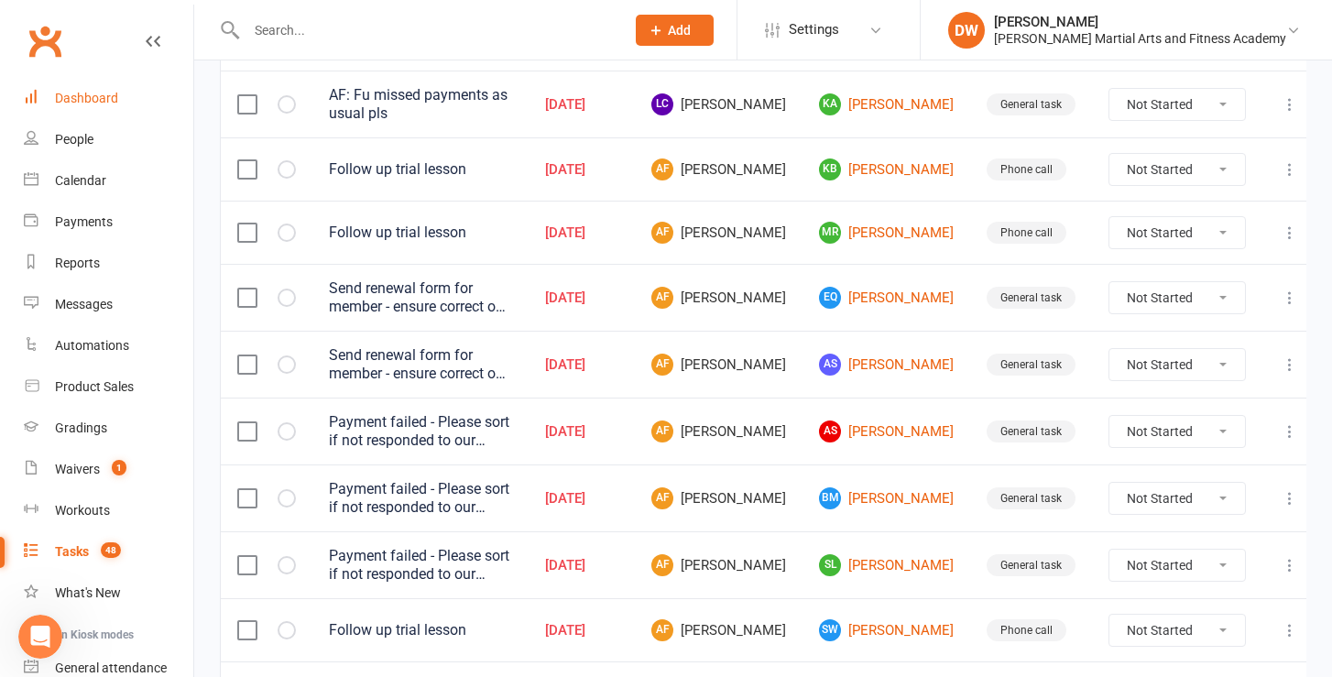
click at [76, 96] on div "Dashboard" at bounding box center [86, 98] width 63 height 15
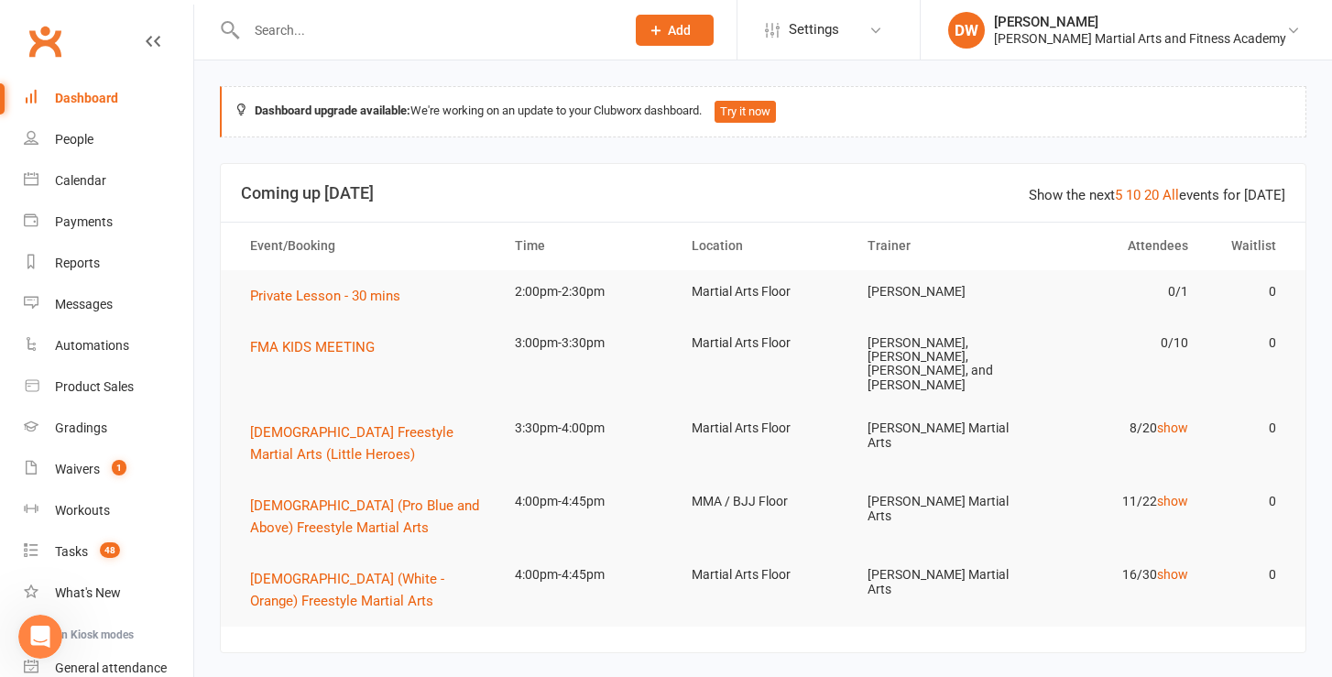
click at [67, 93] on div "Dashboard" at bounding box center [86, 98] width 63 height 15
click at [88, 292] on link "Messages" at bounding box center [109, 304] width 170 height 41
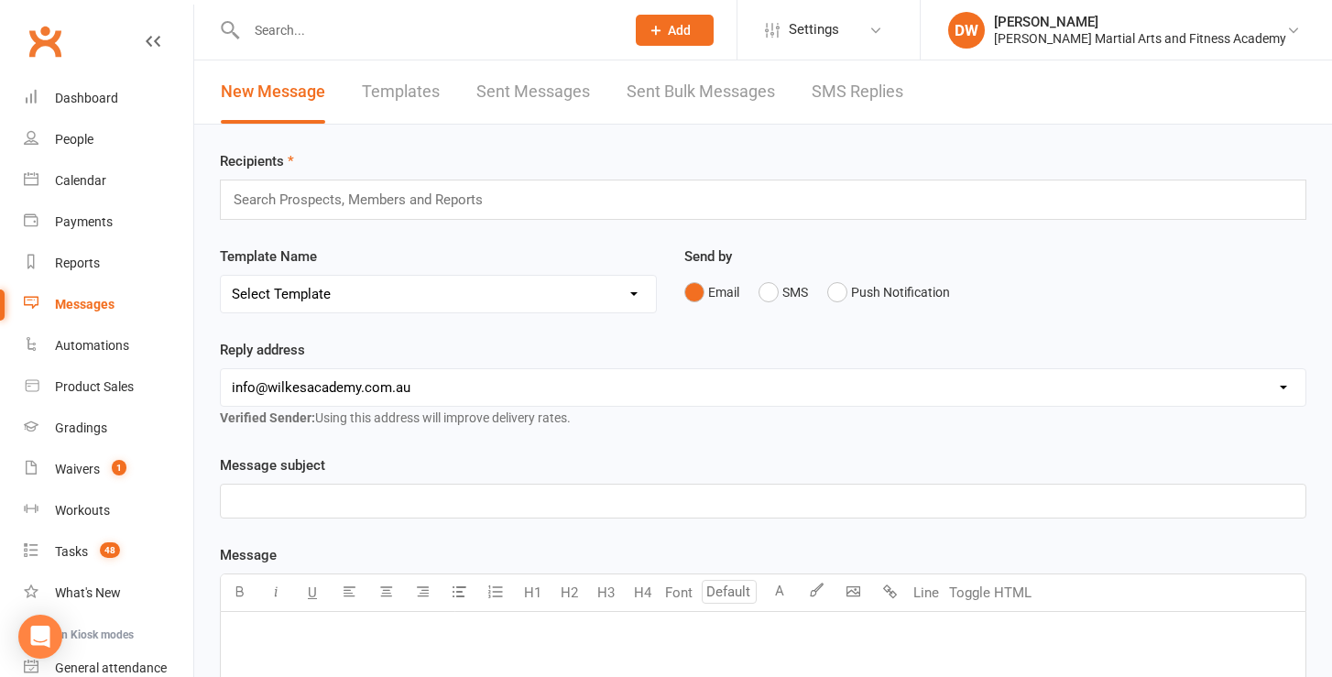
click at [874, 92] on link "SMS Replies" at bounding box center [858, 91] width 92 height 63
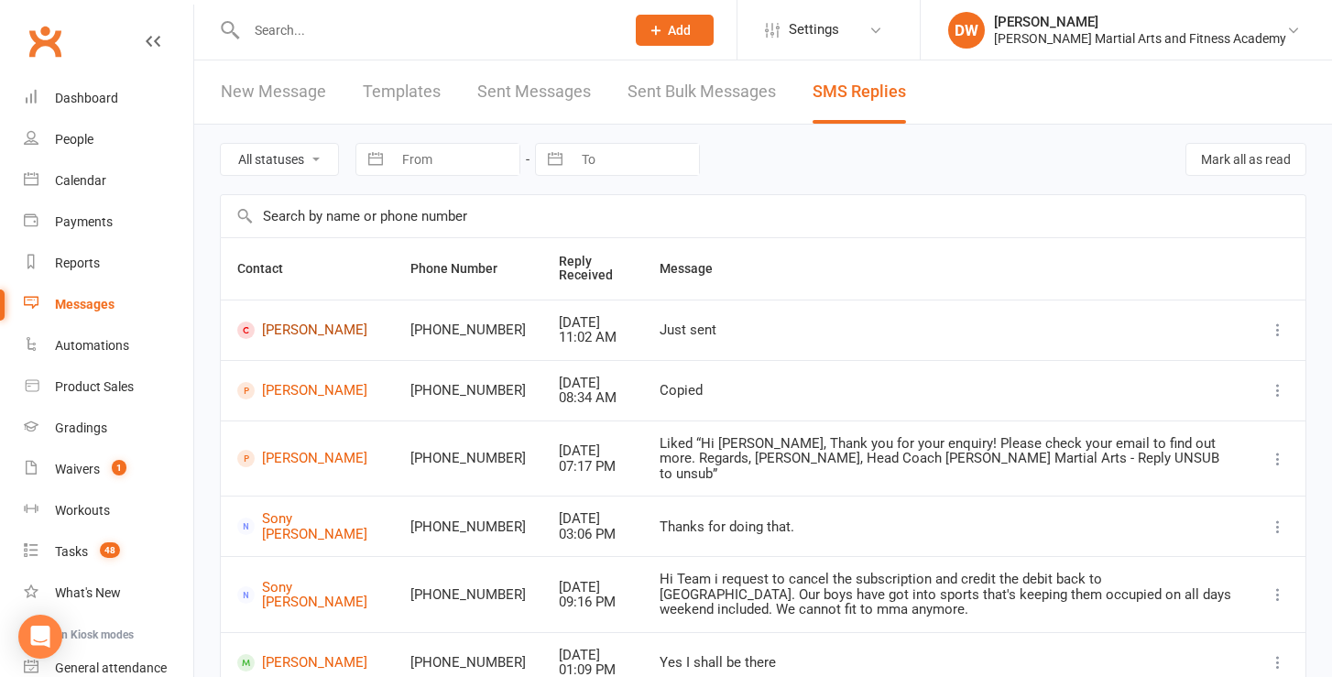
click at [272, 329] on link "[PERSON_NAME]" at bounding box center [307, 330] width 140 height 17
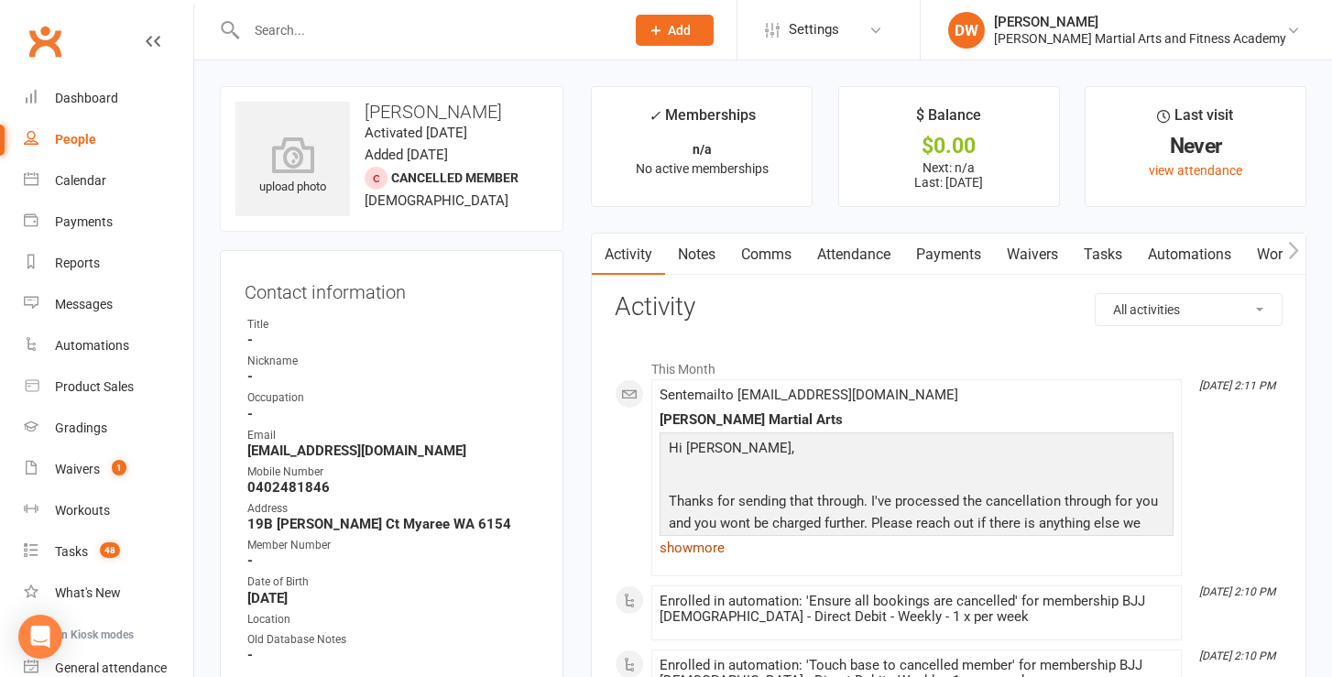
click at [699, 541] on link "show more" at bounding box center [917, 548] width 514 height 26
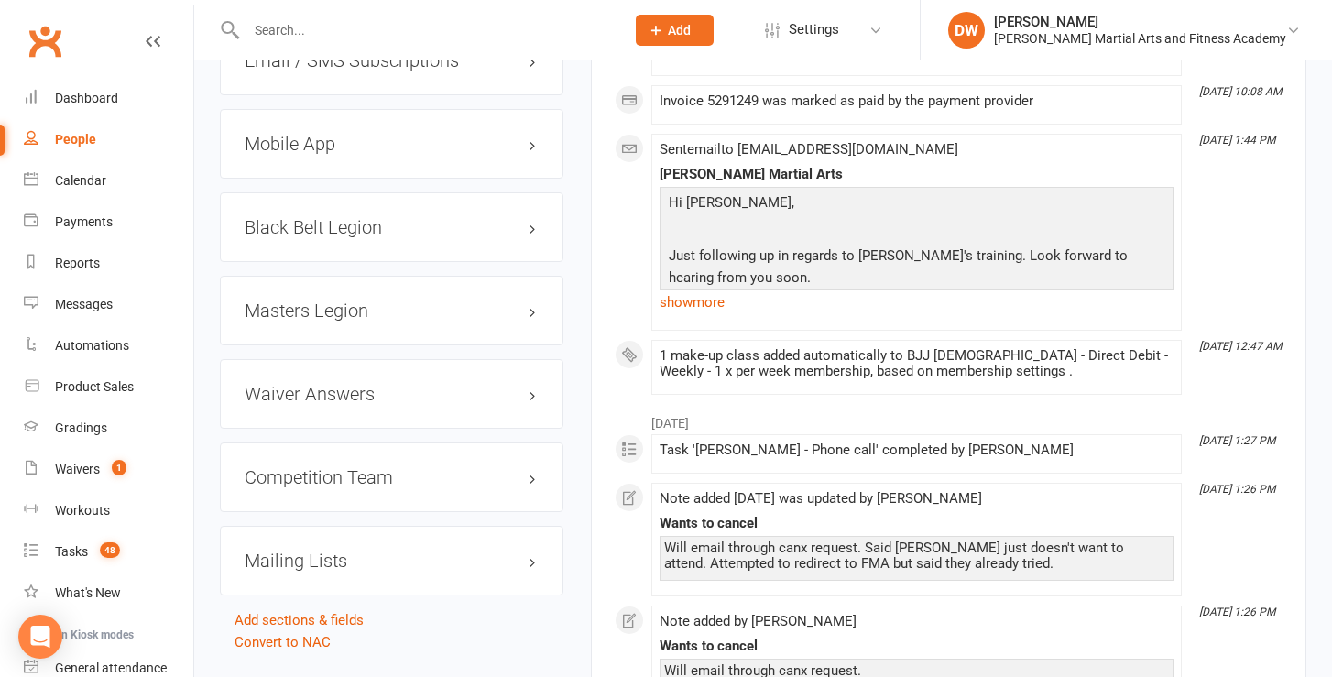
scroll to position [2002, 0]
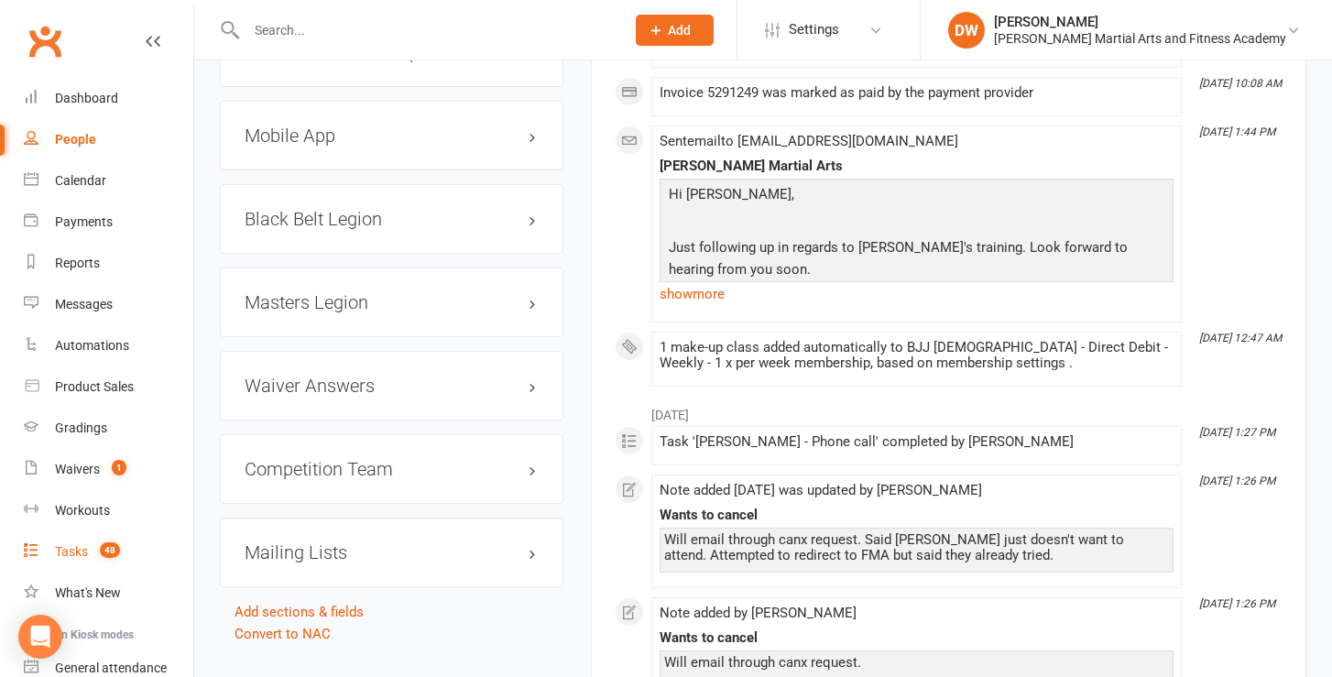
click at [95, 546] on count-badge "48" at bounding box center [105, 551] width 29 height 15
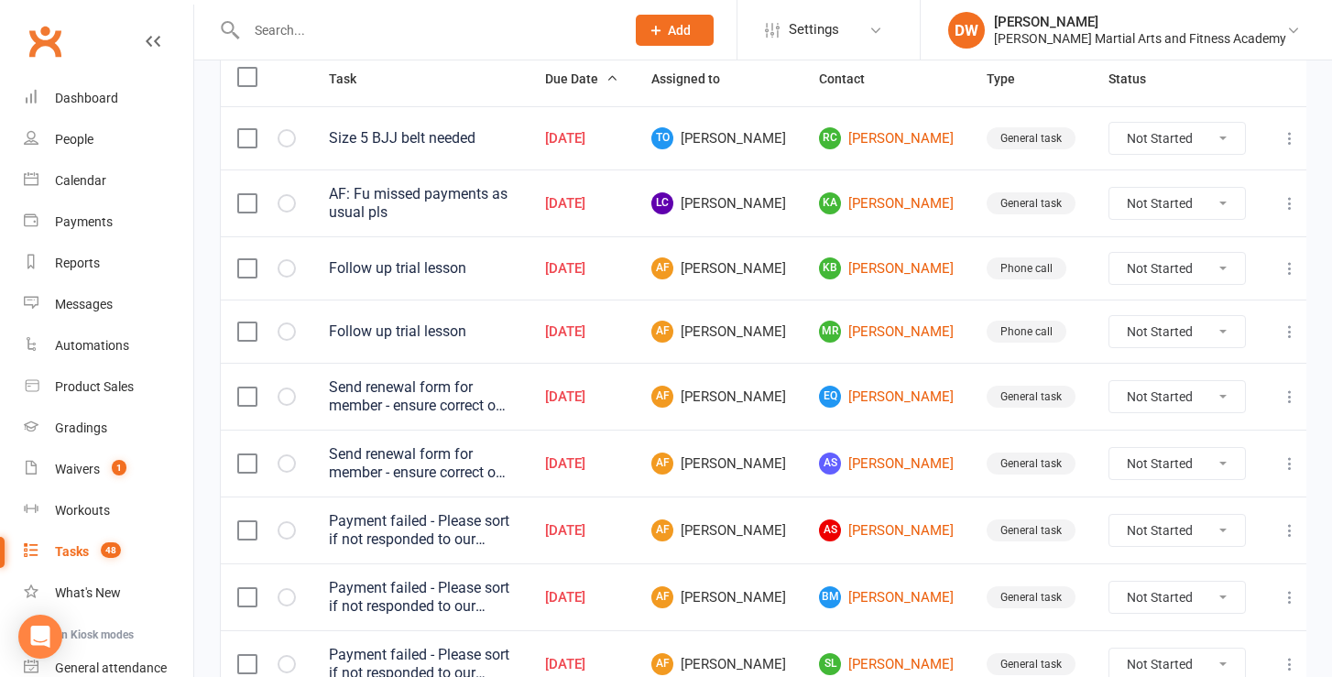
scroll to position [264, 0]
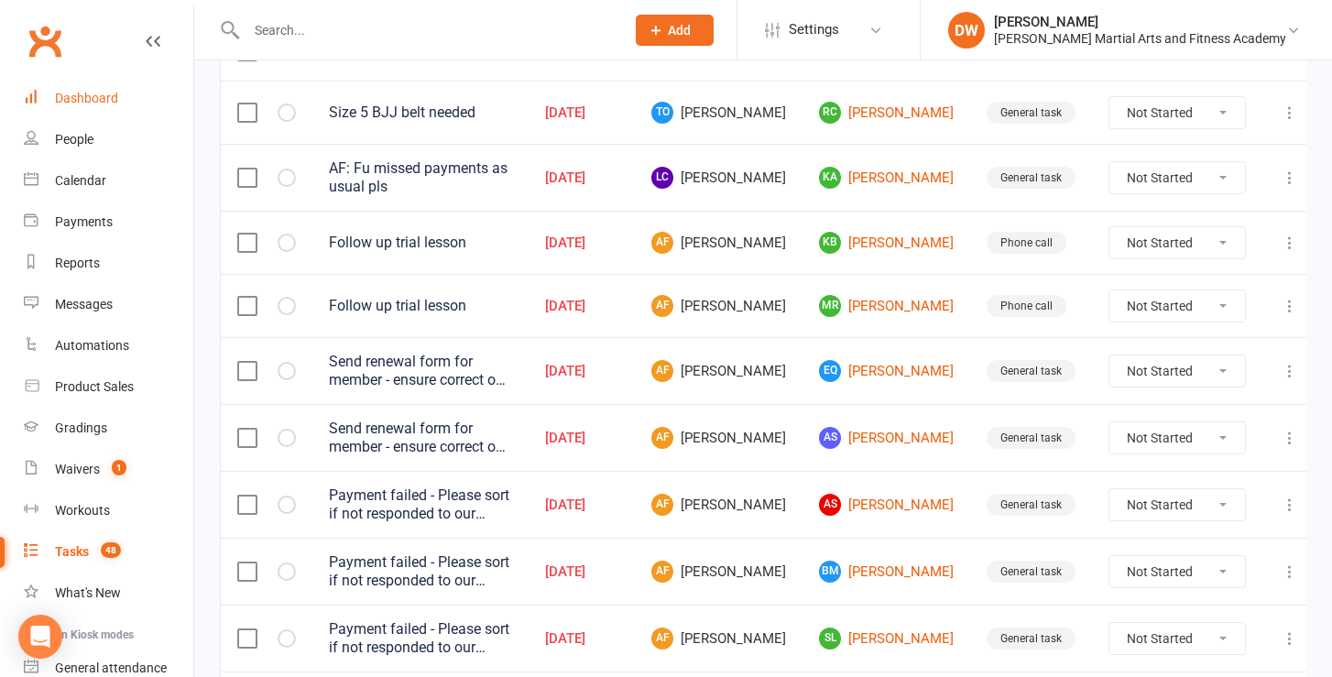
click at [104, 91] on div "Dashboard" at bounding box center [86, 98] width 63 height 15
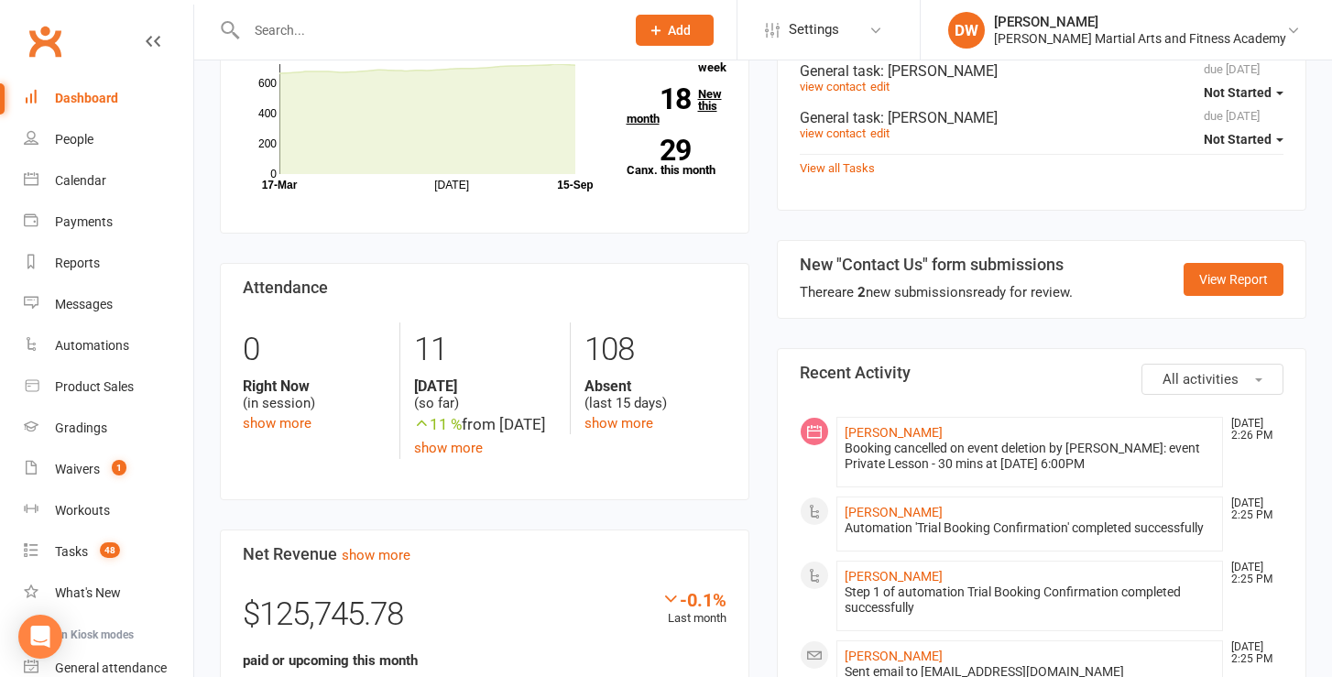
scroll to position [821, 0]
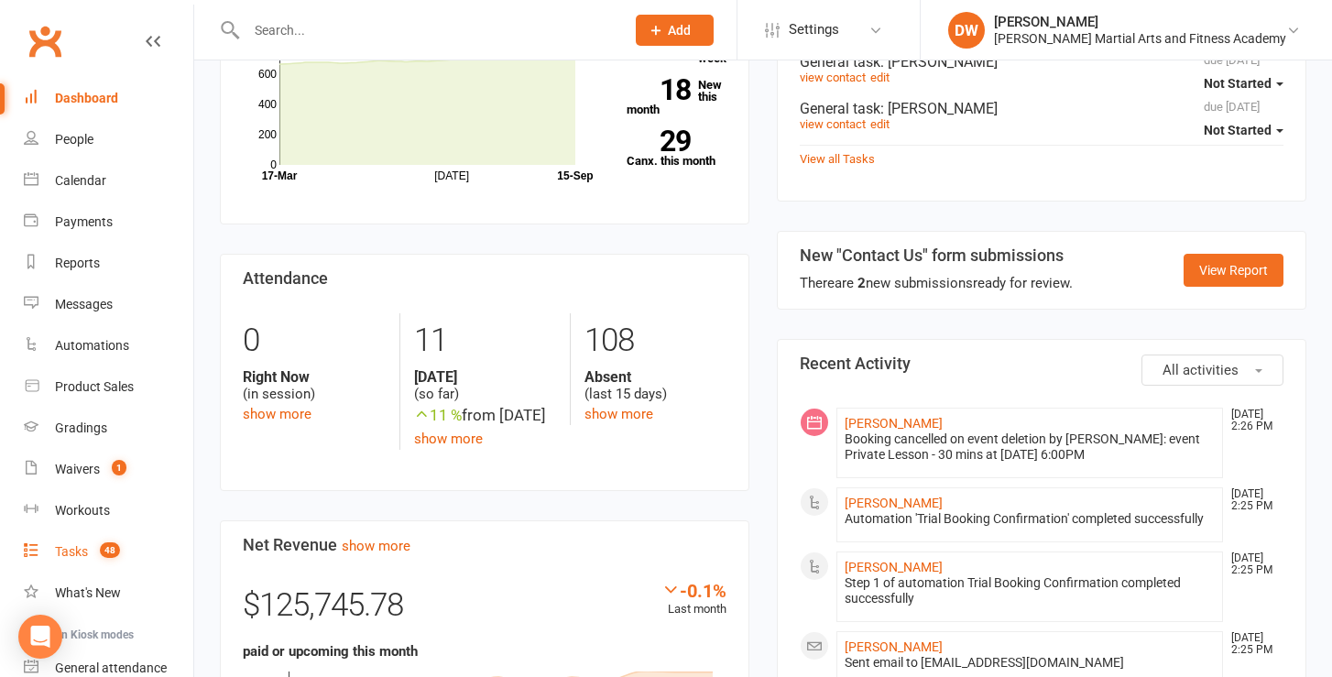
click at [93, 548] on count-badge "48" at bounding box center [105, 551] width 29 height 15
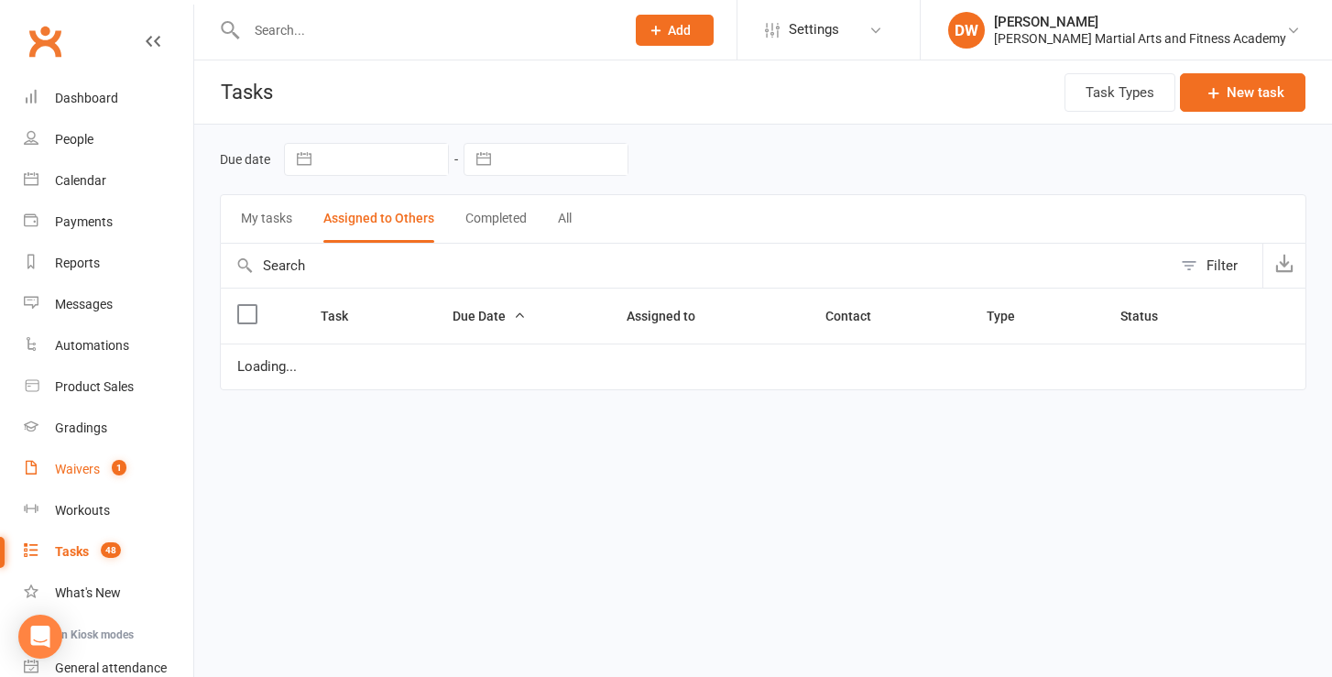
click at [81, 480] on link "Waivers 1" at bounding box center [109, 469] width 170 height 41
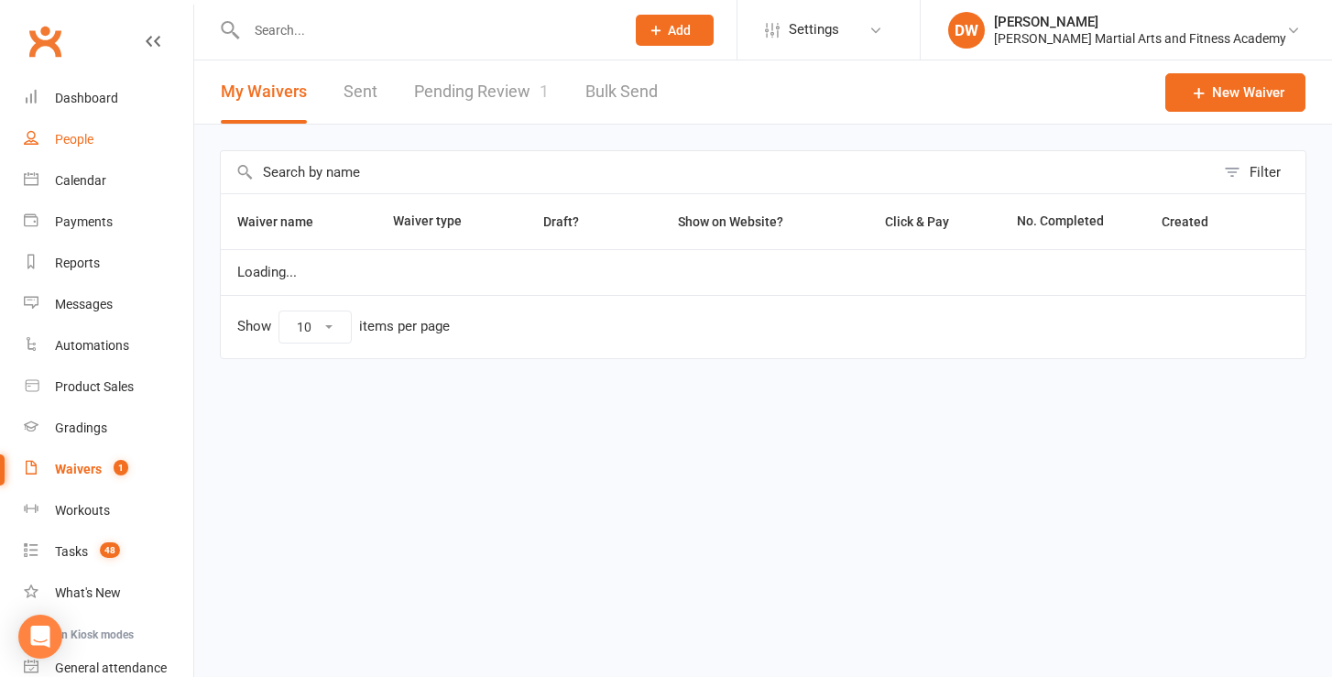
select select "100"
click at [78, 87] on link "Dashboard" at bounding box center [109, 98] width 170 height 41
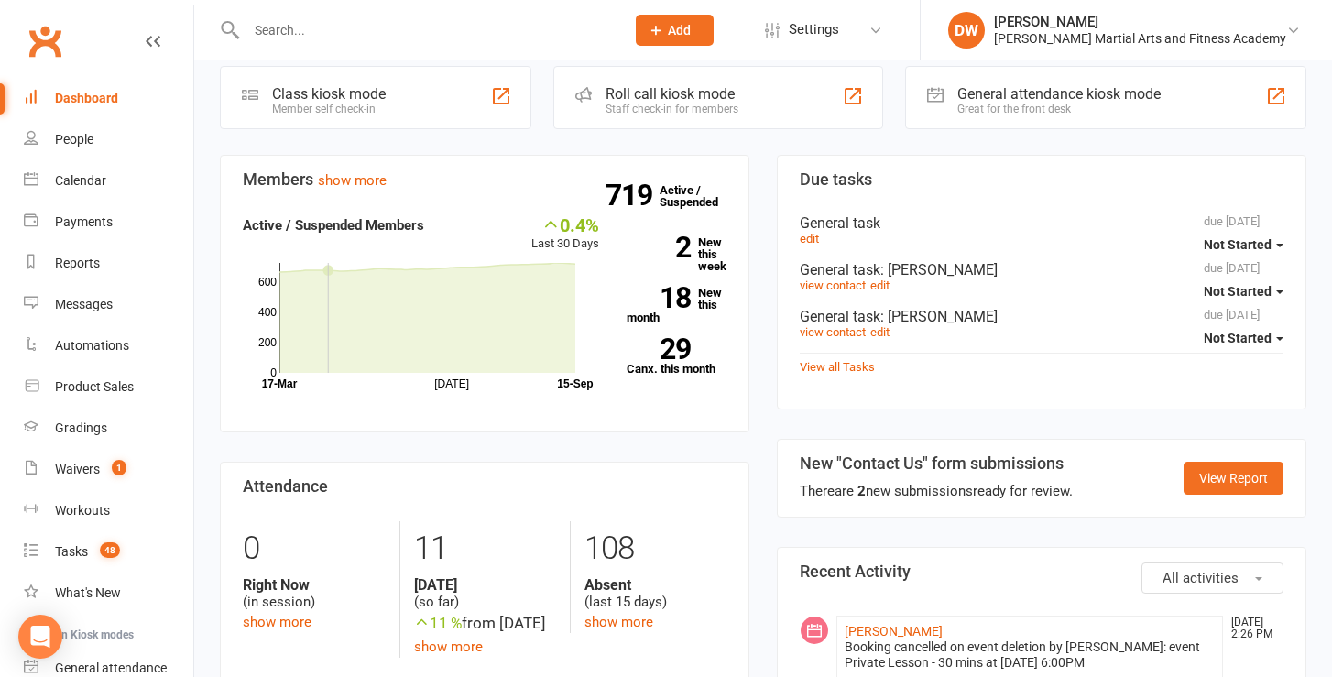
scroll to position [505, 0]
